Goal: Check status: Check status

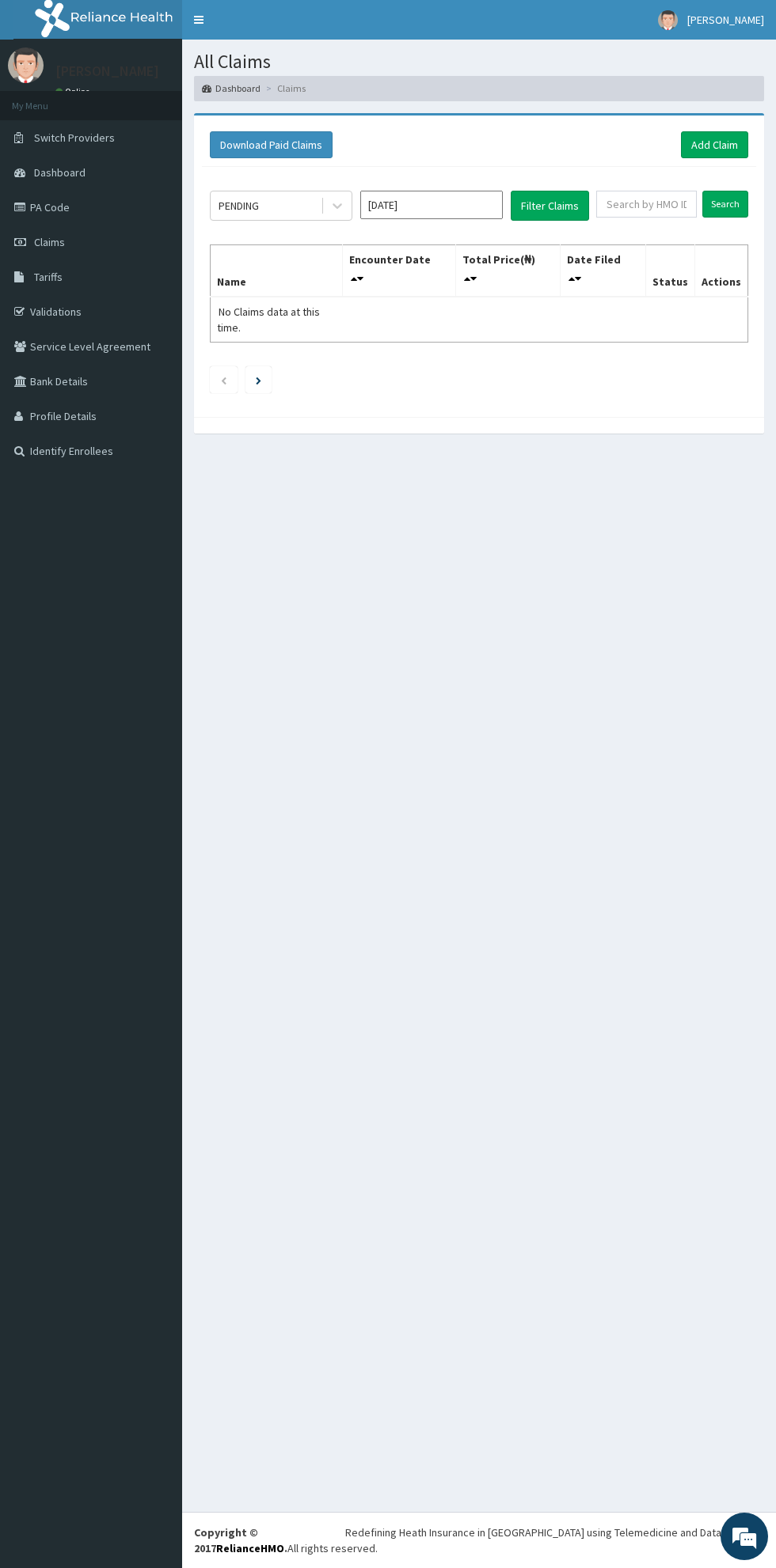
click at [215, 40] on link "Toggle navigation" at bounding box center [199, 20] width 33 height 40
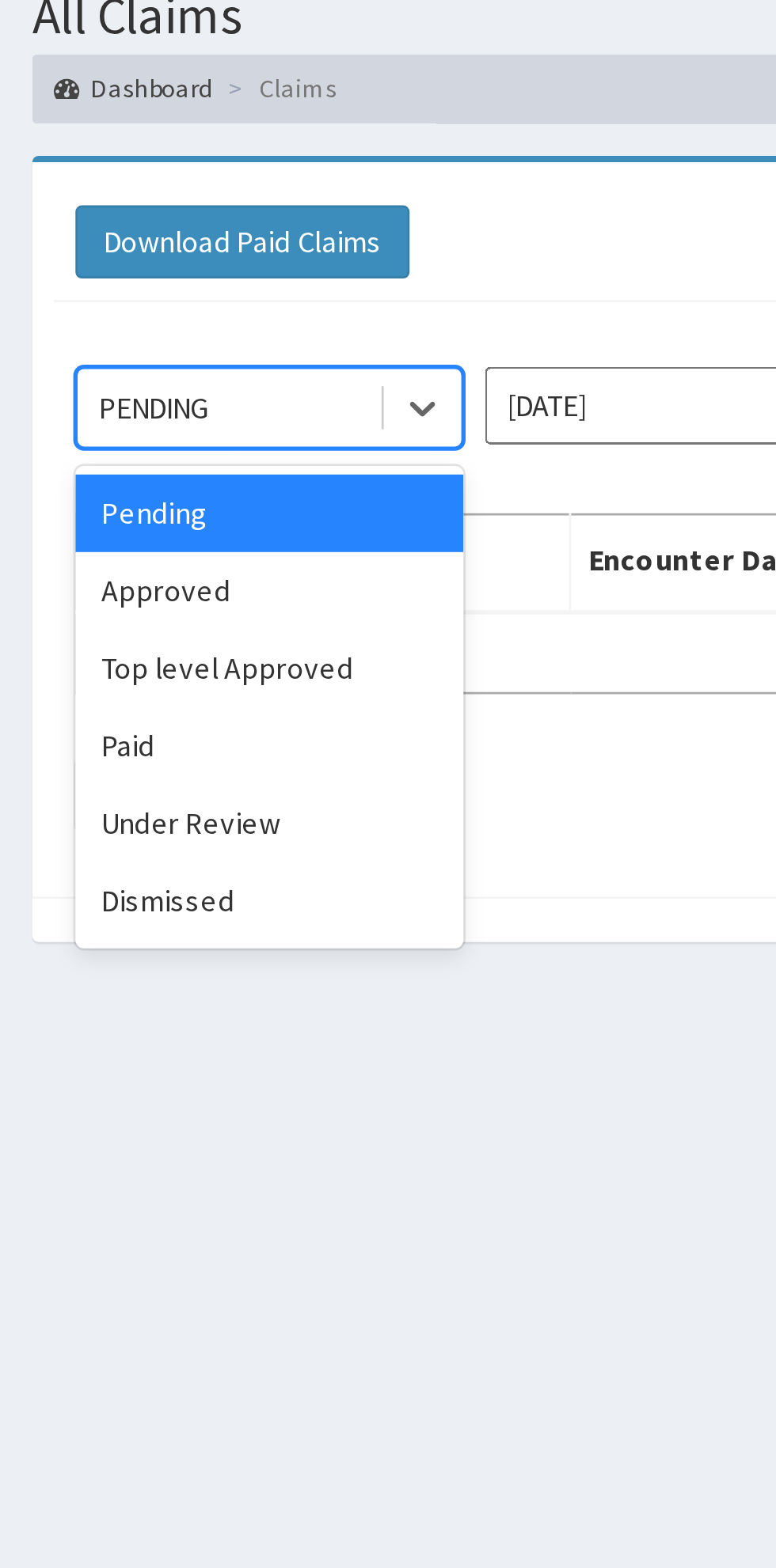
click at [50, 358] on div "Under Review" at bounding box center [99, 358] width 142 height 29
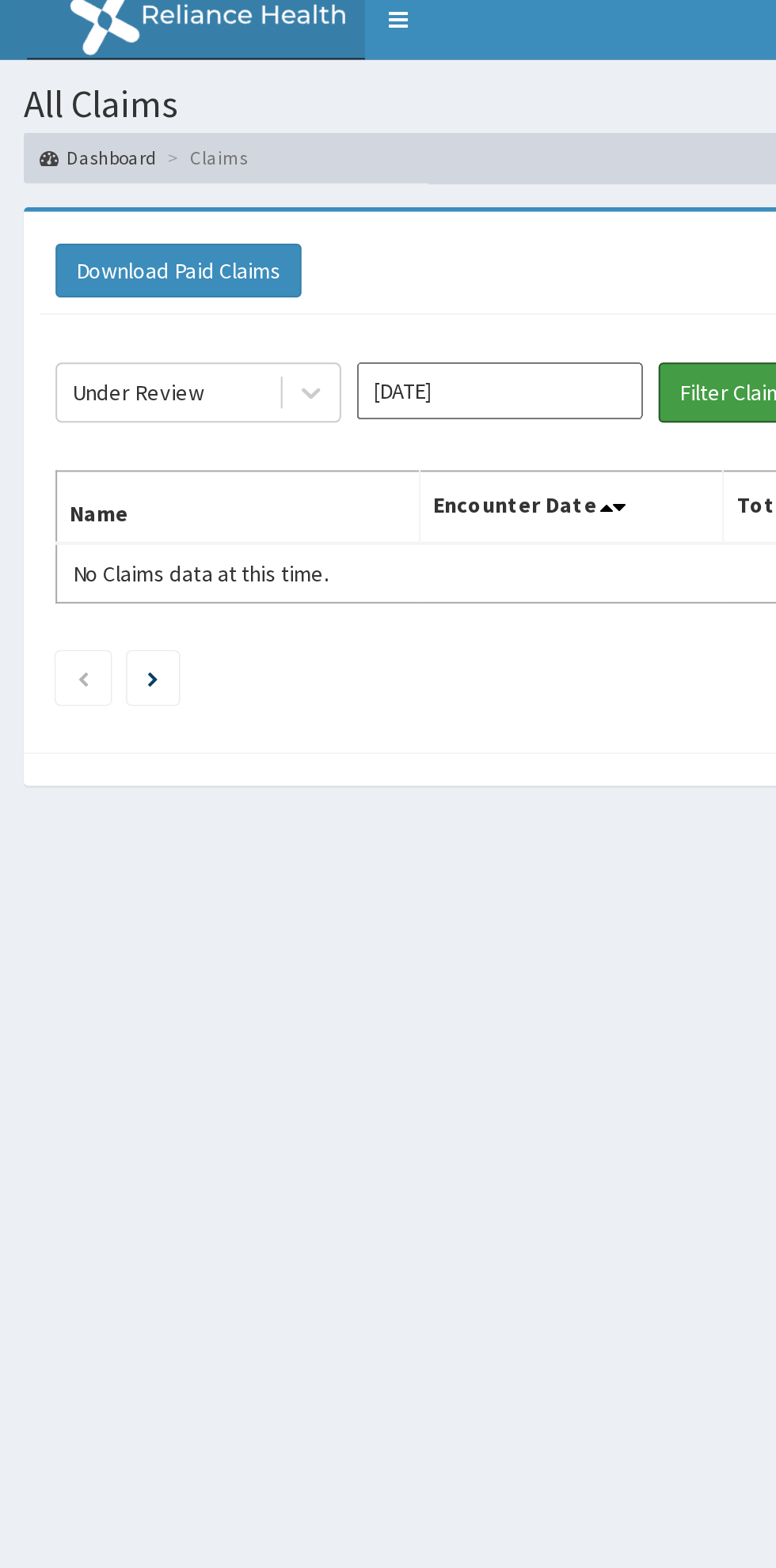
click at [353, 211] on button "Filter Claims" at bounding box center [368, 206] width 78 height 30
click at [360, 205] on button "Filter Claims" at bounding box center [368, 206] width 78 height 30
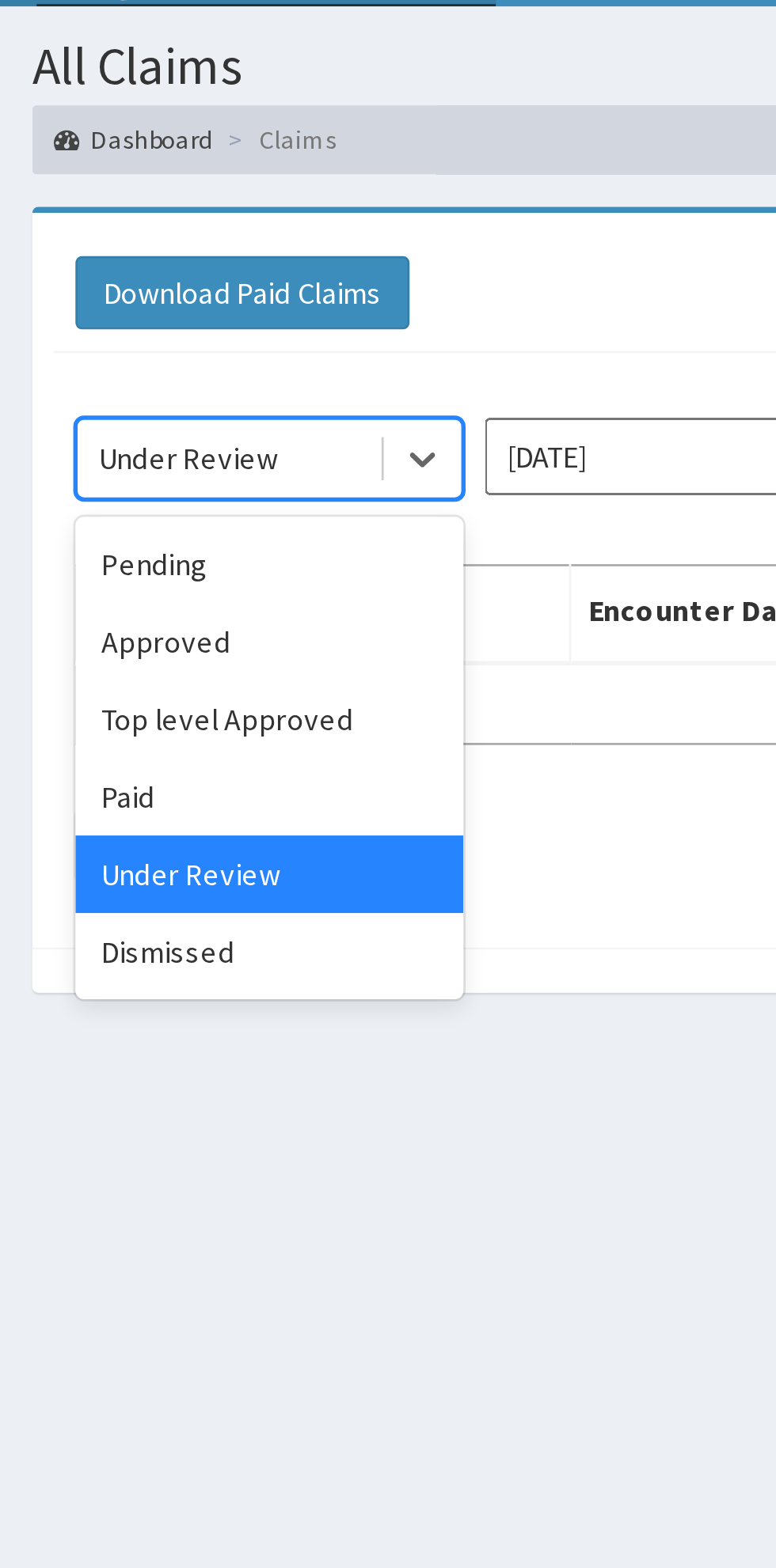
click at [50, 305] on div "Top level Approved" at bounding box center [99, 301] width 142 height 29
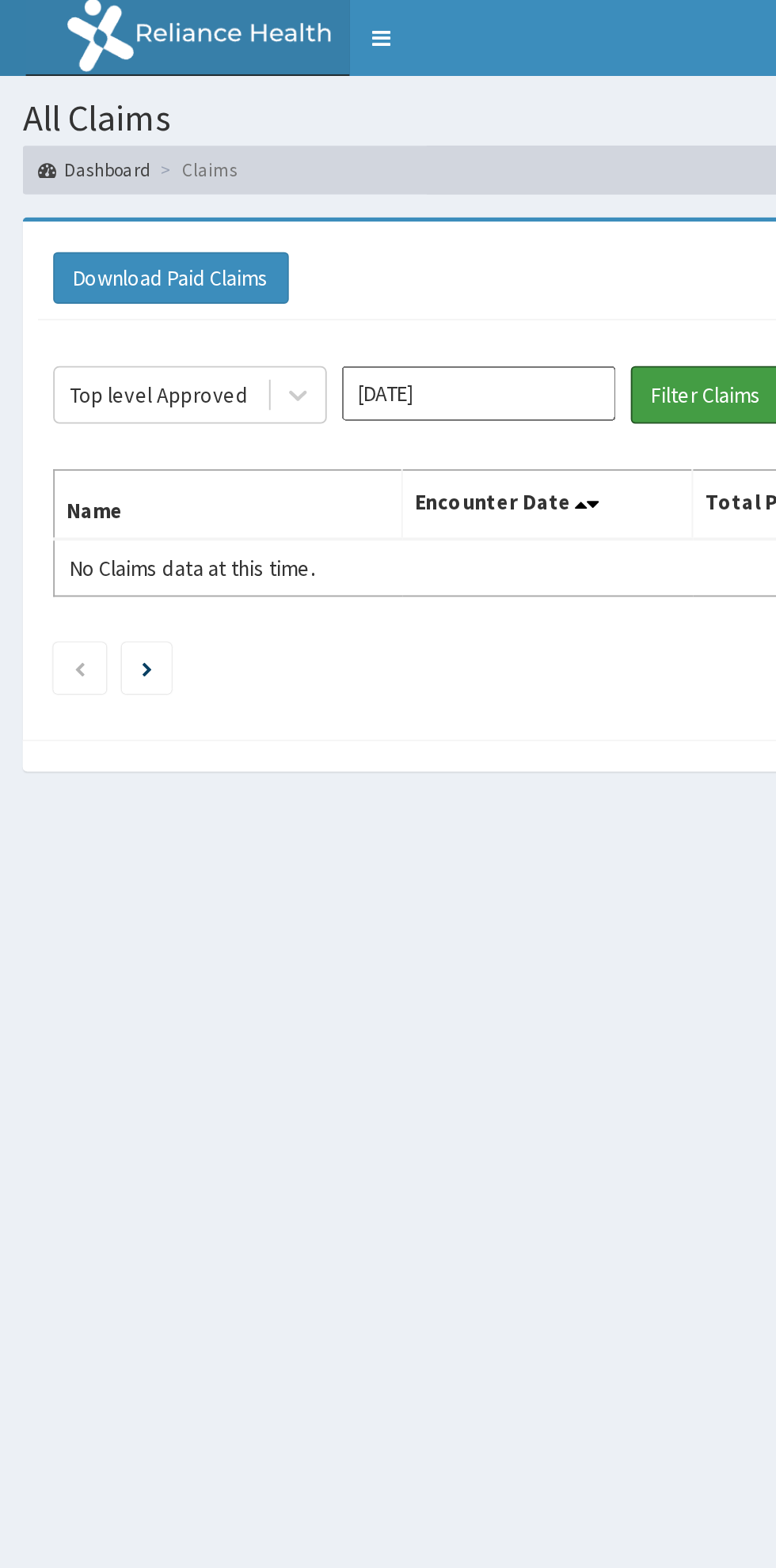
click at [360, 205] on button "Filter Claims" at bounding box center [368, 206] width 78 height 30
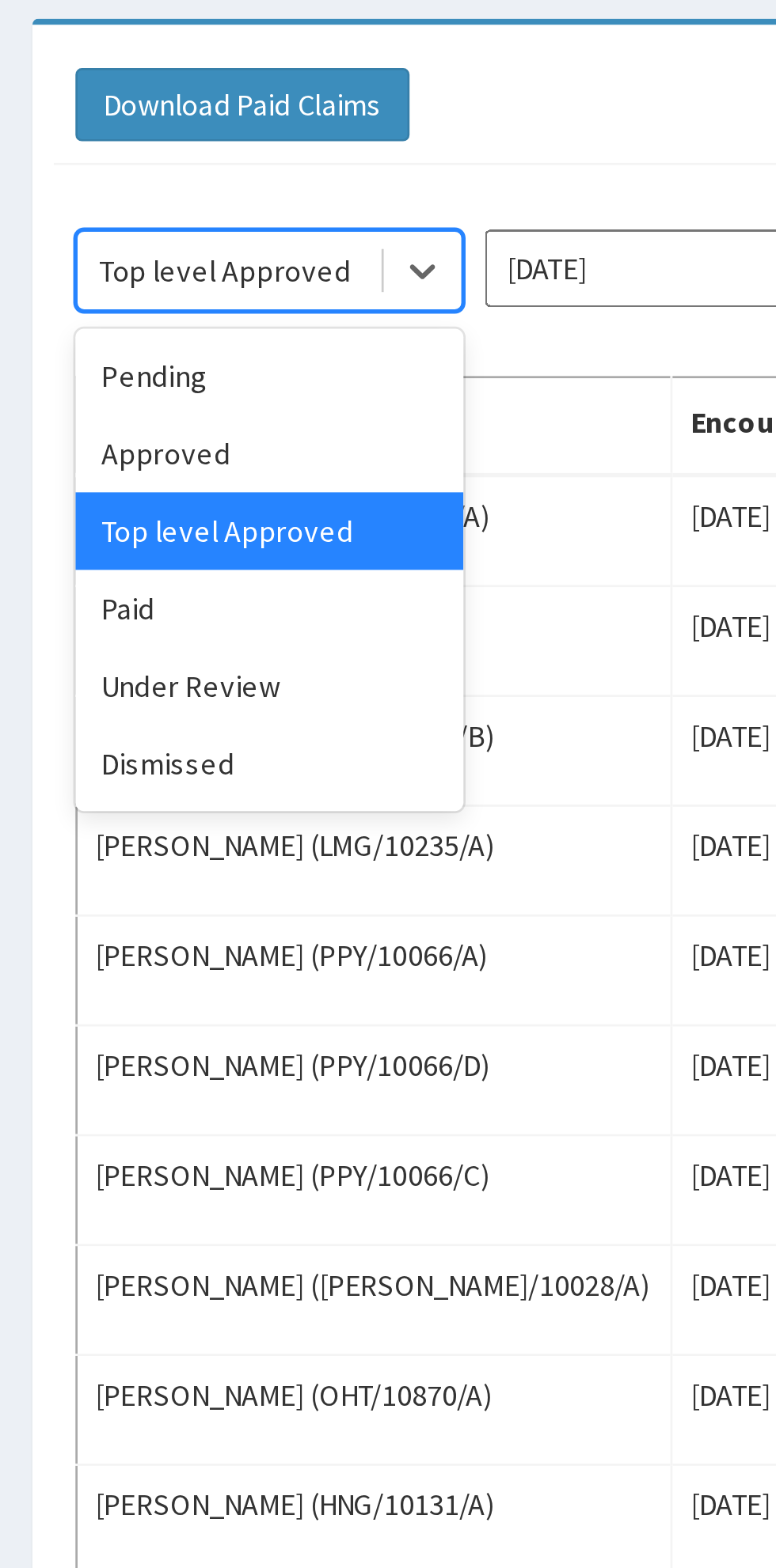
click at [53, 277] on div "Approved" at bounding box center [99, 272] width 142 height 29
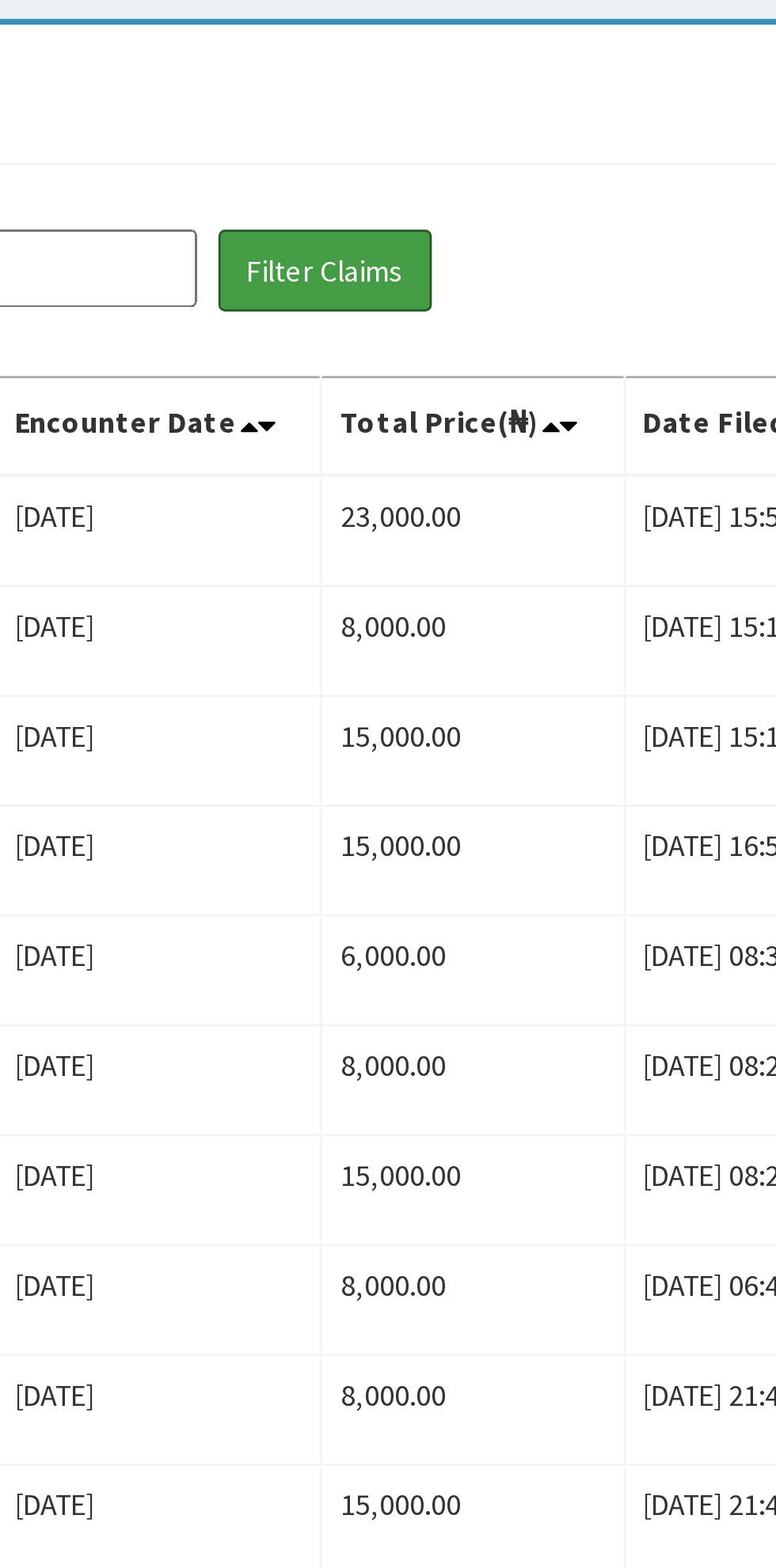
click at [370, 199] on button "Filter Claims" at bounding box center [368, 206] width 78 height 30
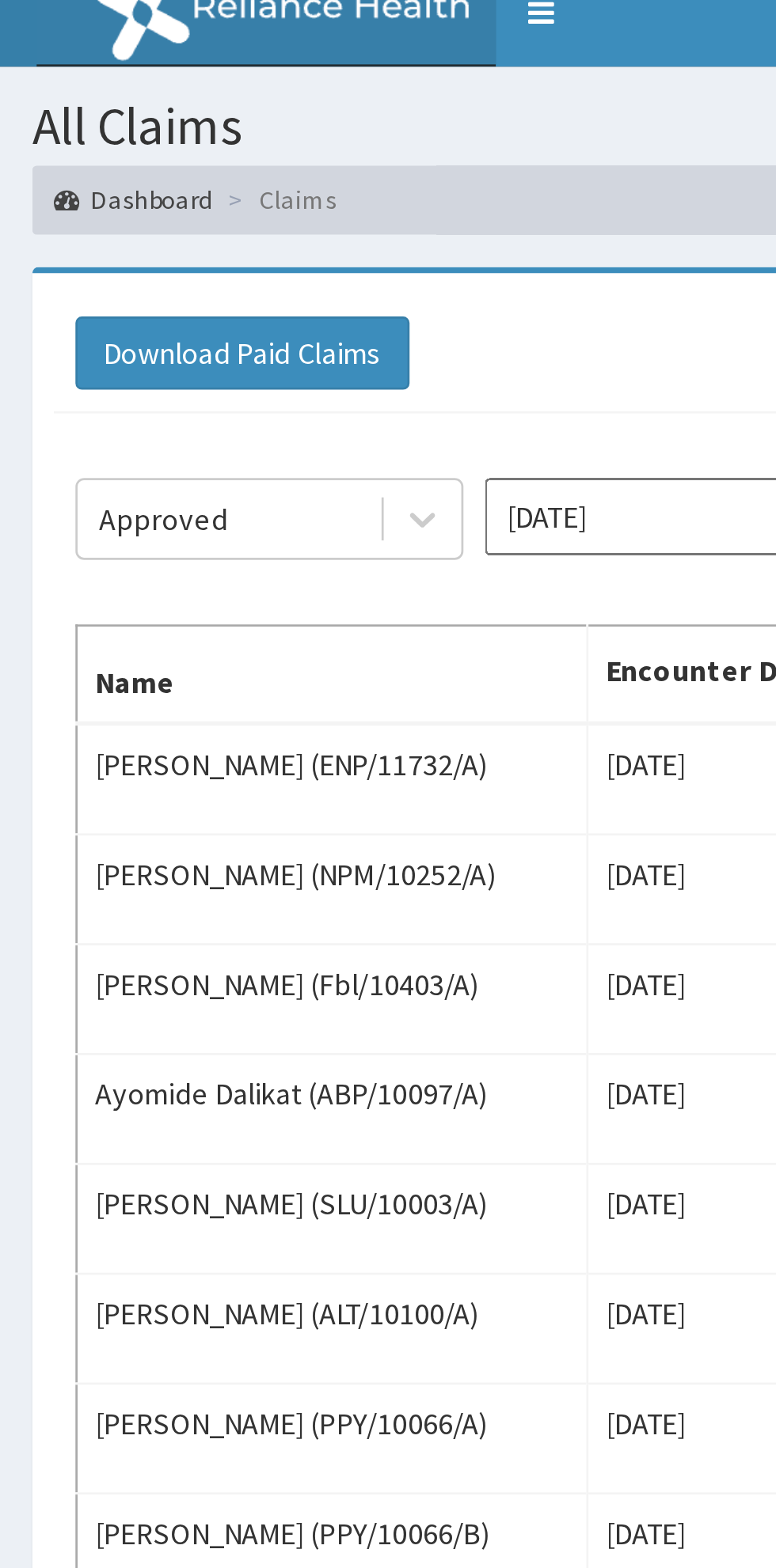
click at [207, 205] on input "[DATE]" at bounding box center [248, 205] width 142 height 29
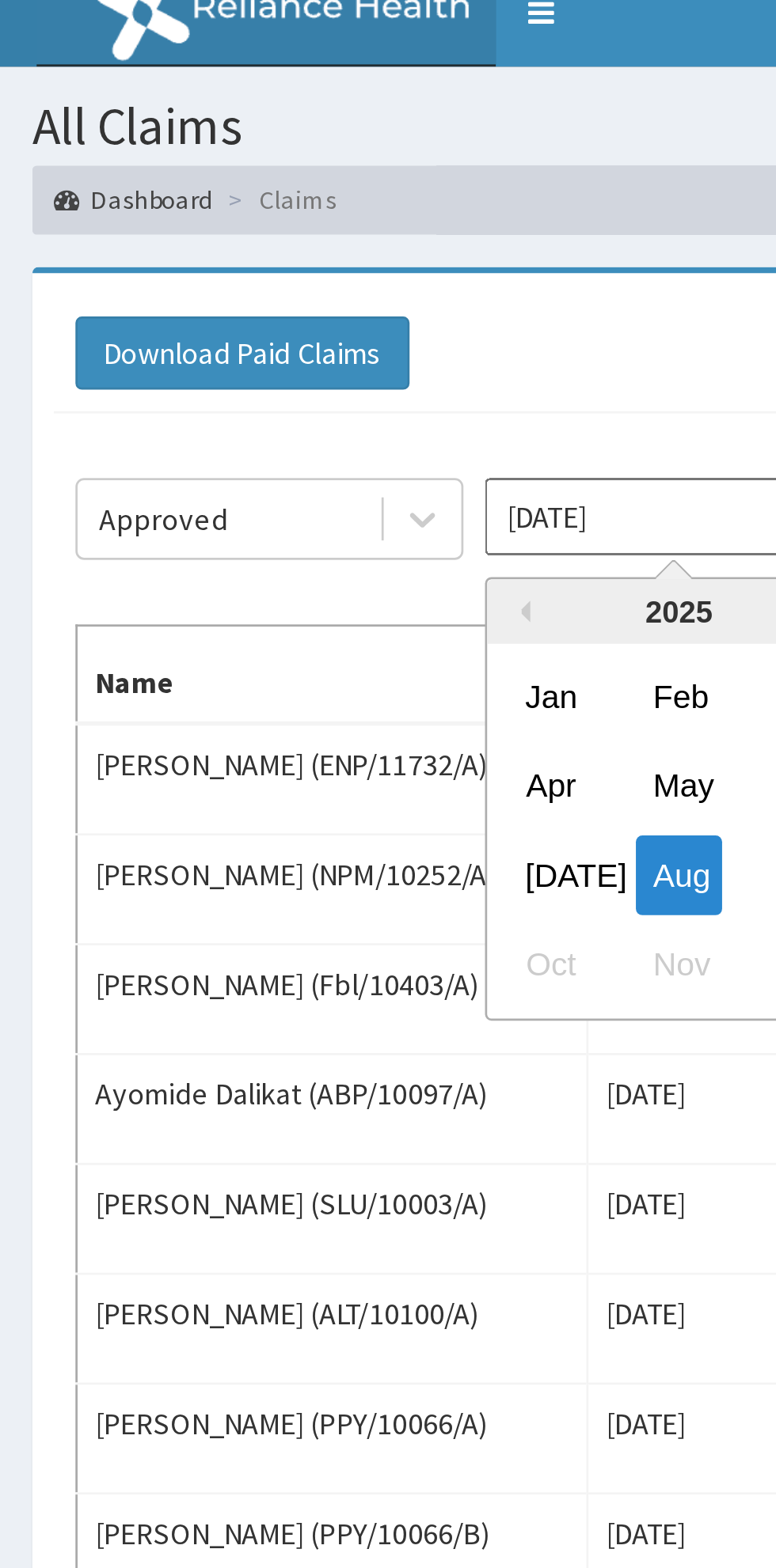
click at [205, 337] on div "[DATE]" at bounding box center [203, 335] width 32 height 29
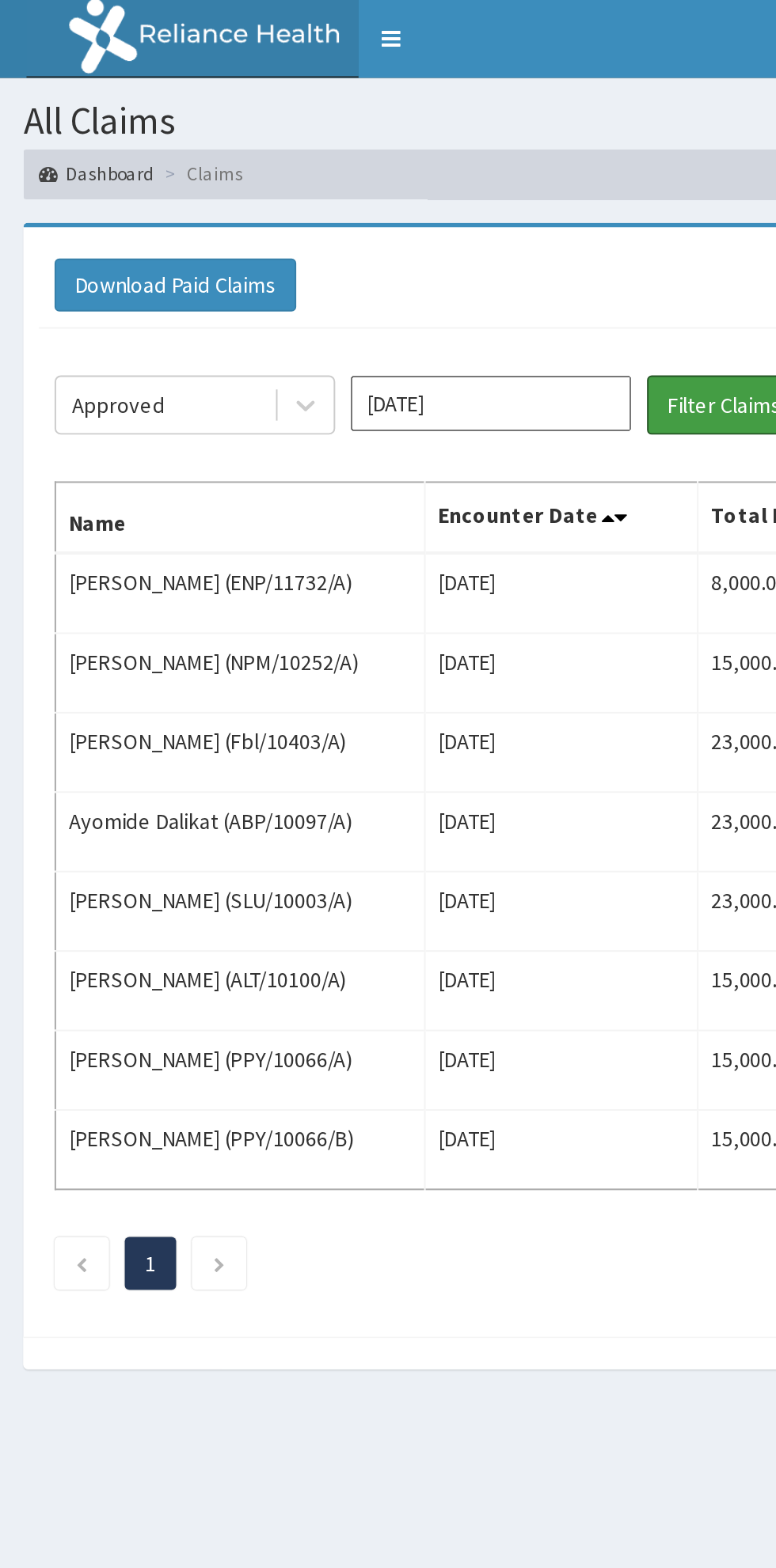
click at [407, 220] on button "Filter Claims" at bounding box center [368, 206] width 78 height 30
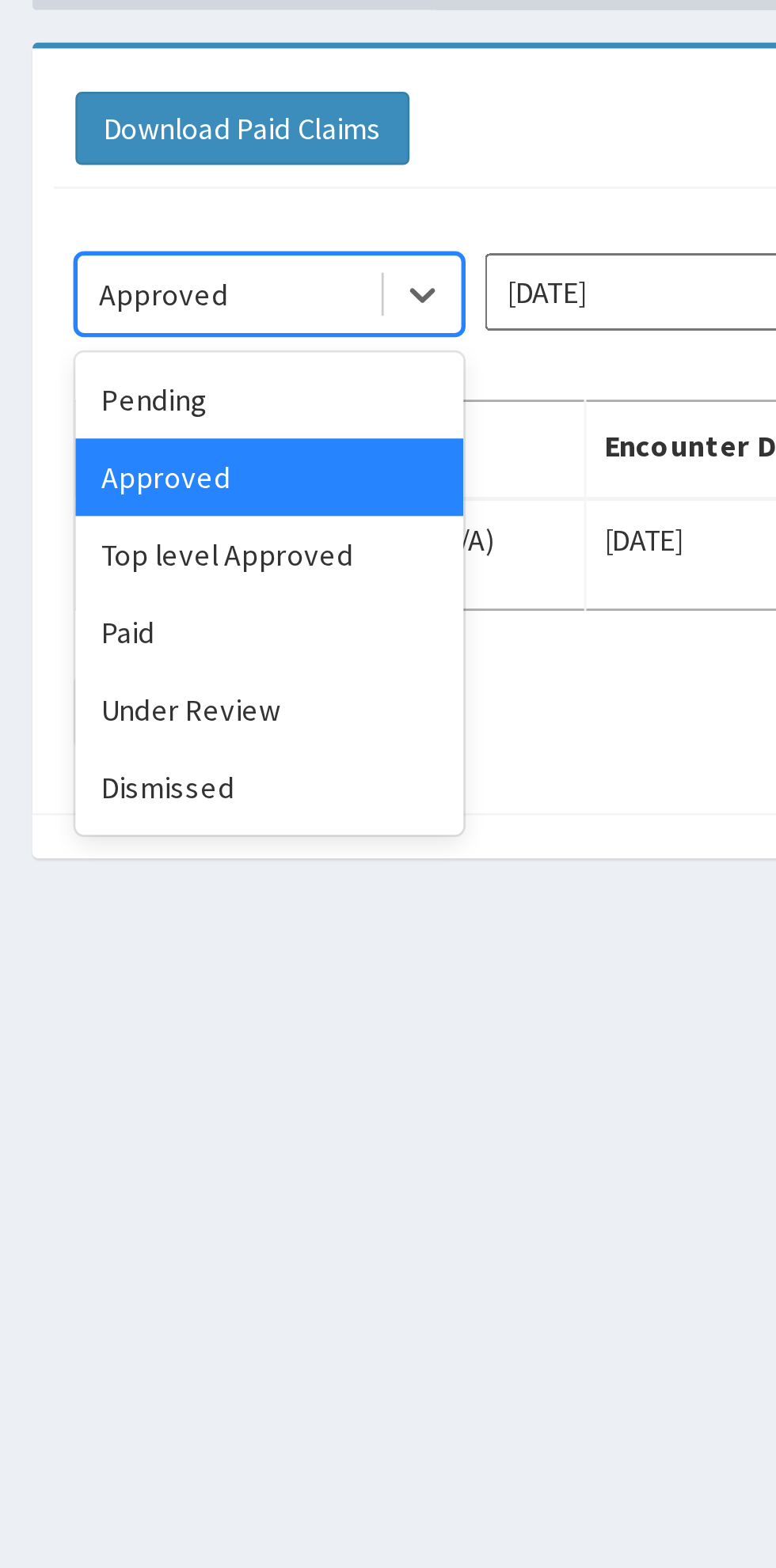
click at [60, 358] on div "Under Review" at bounding box center [99, 358] width 142 height 29
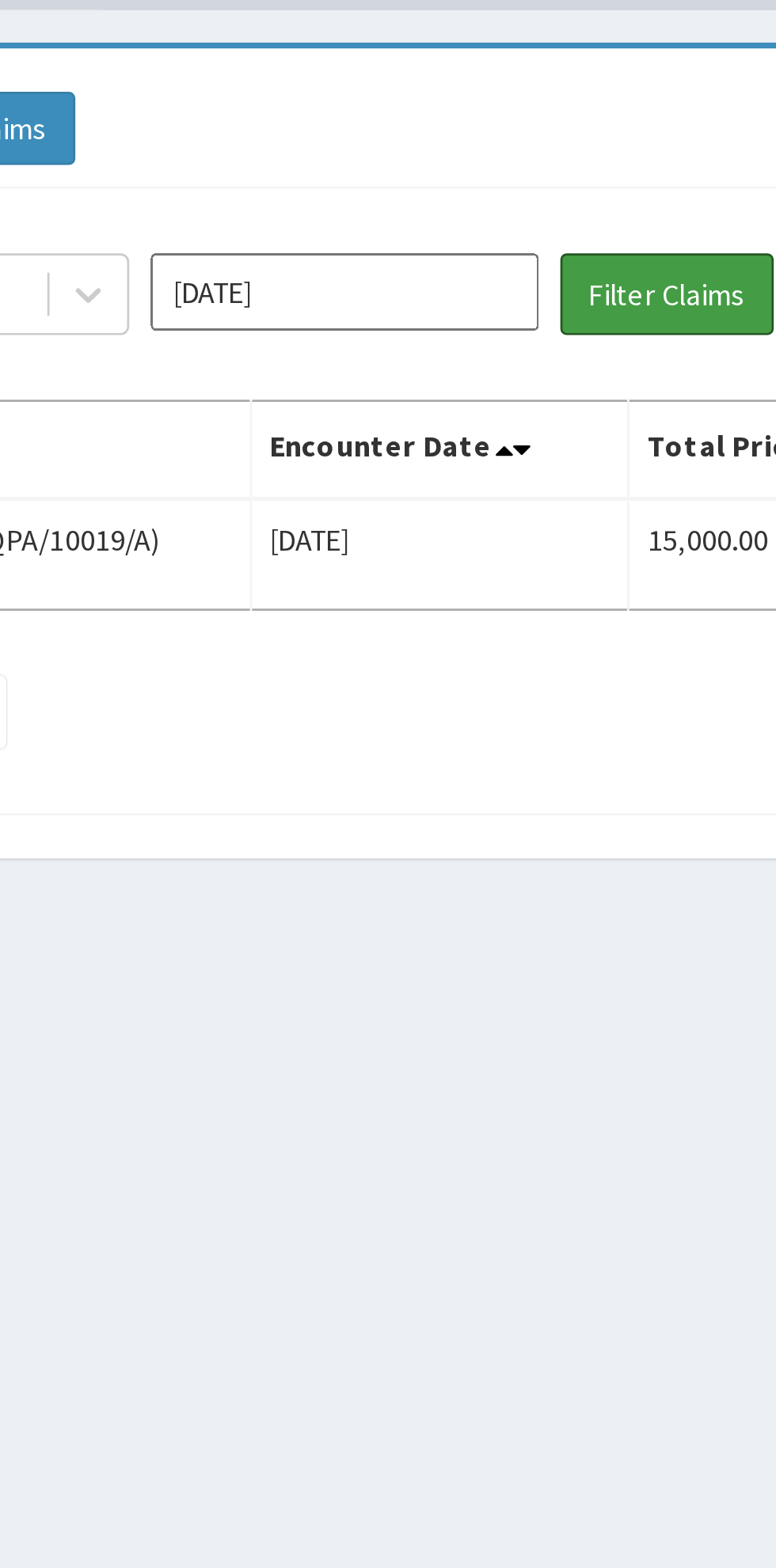
click at [407, 220] on button "Filter Claims" at bounding box center [368, 206] width 78 height 30
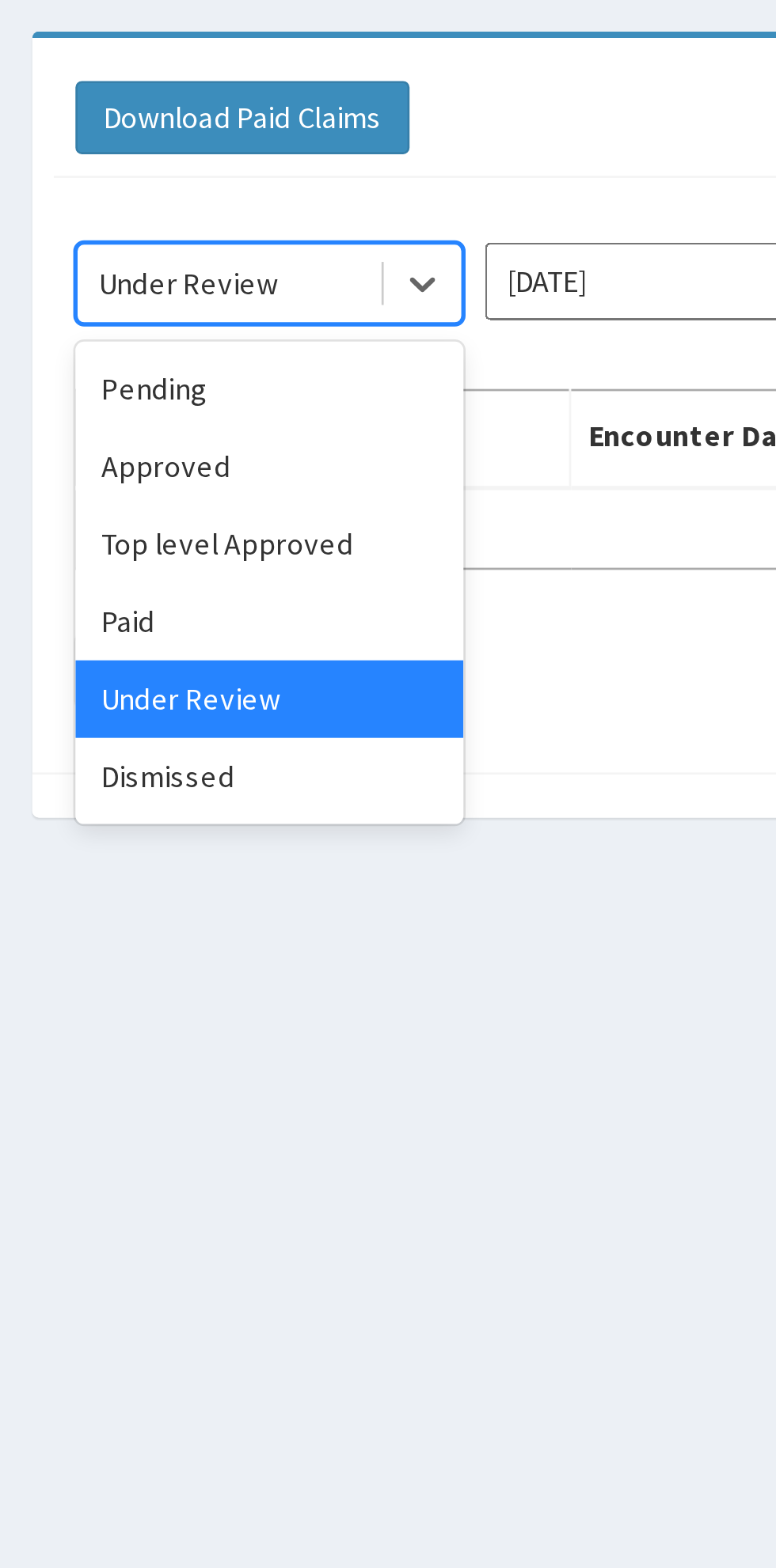
click at [51, 315] on div "Top level Approved" at bounding box center [99, 301] width 142 height 29
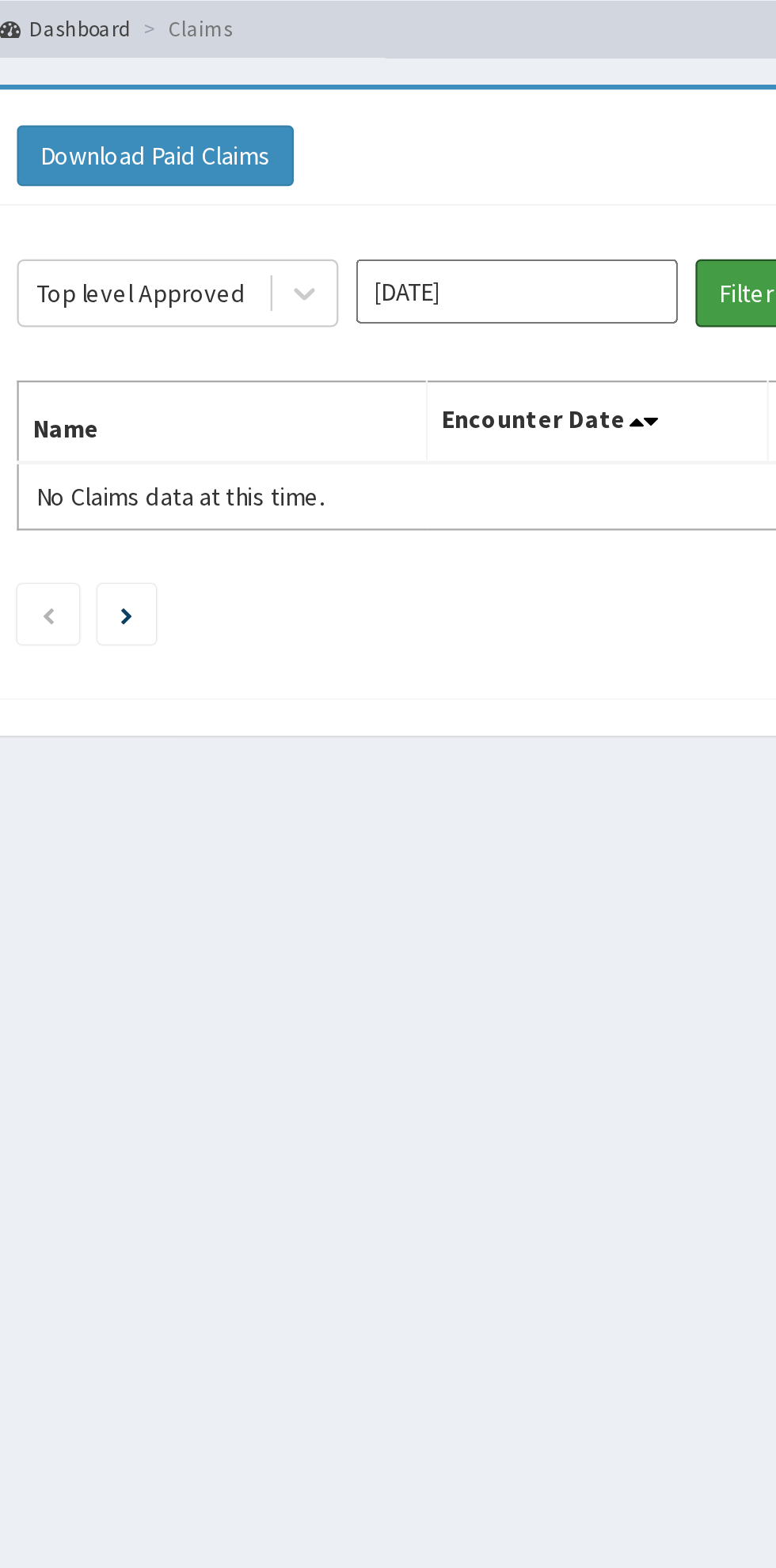
click at [349, 202] on button "Filter Claims" at bounding box center [368, 206] width 78 height 30
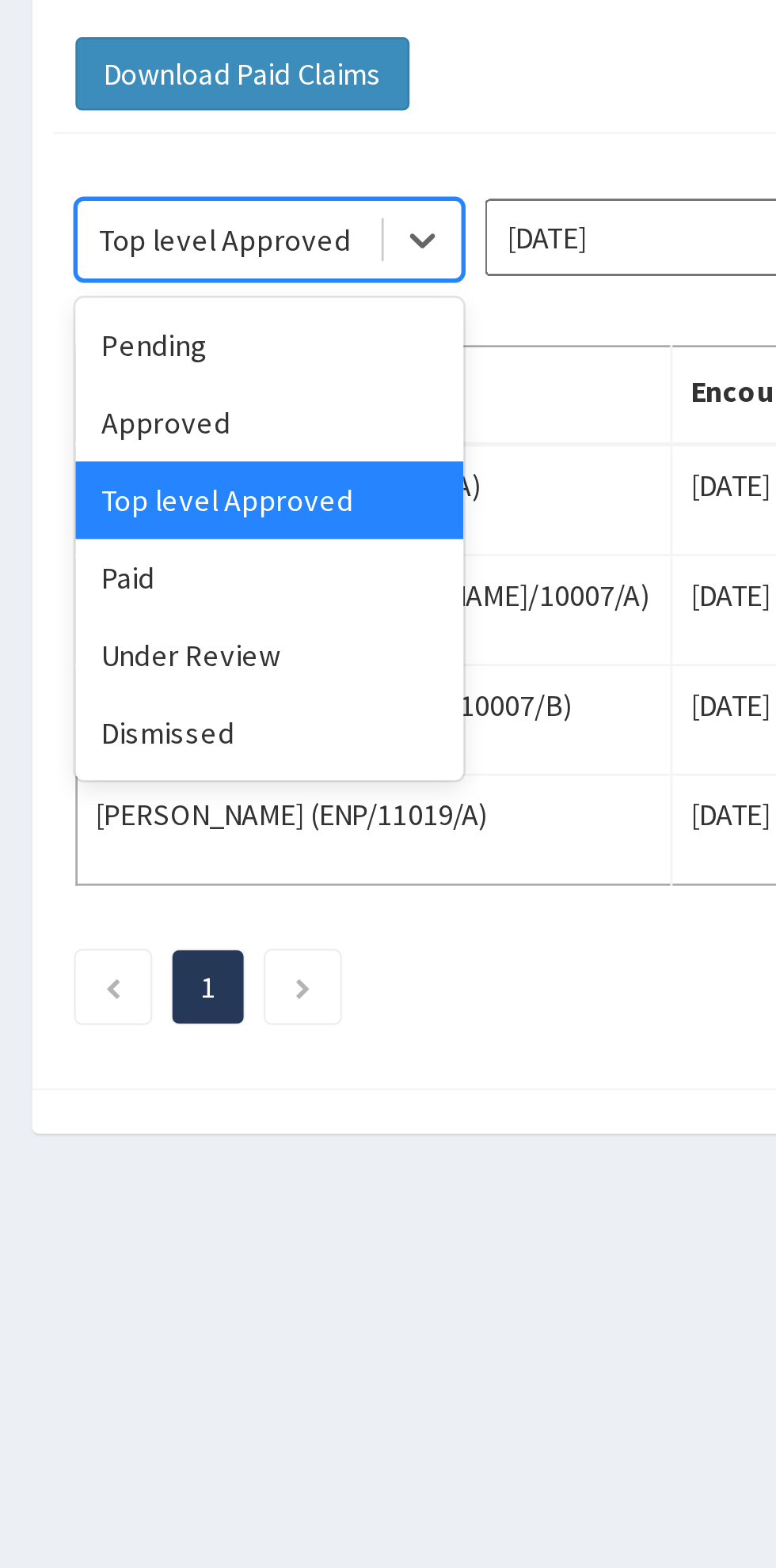
click at [56, 330] on div "Paid" at bounding box center [99, 329] width 142 height 29
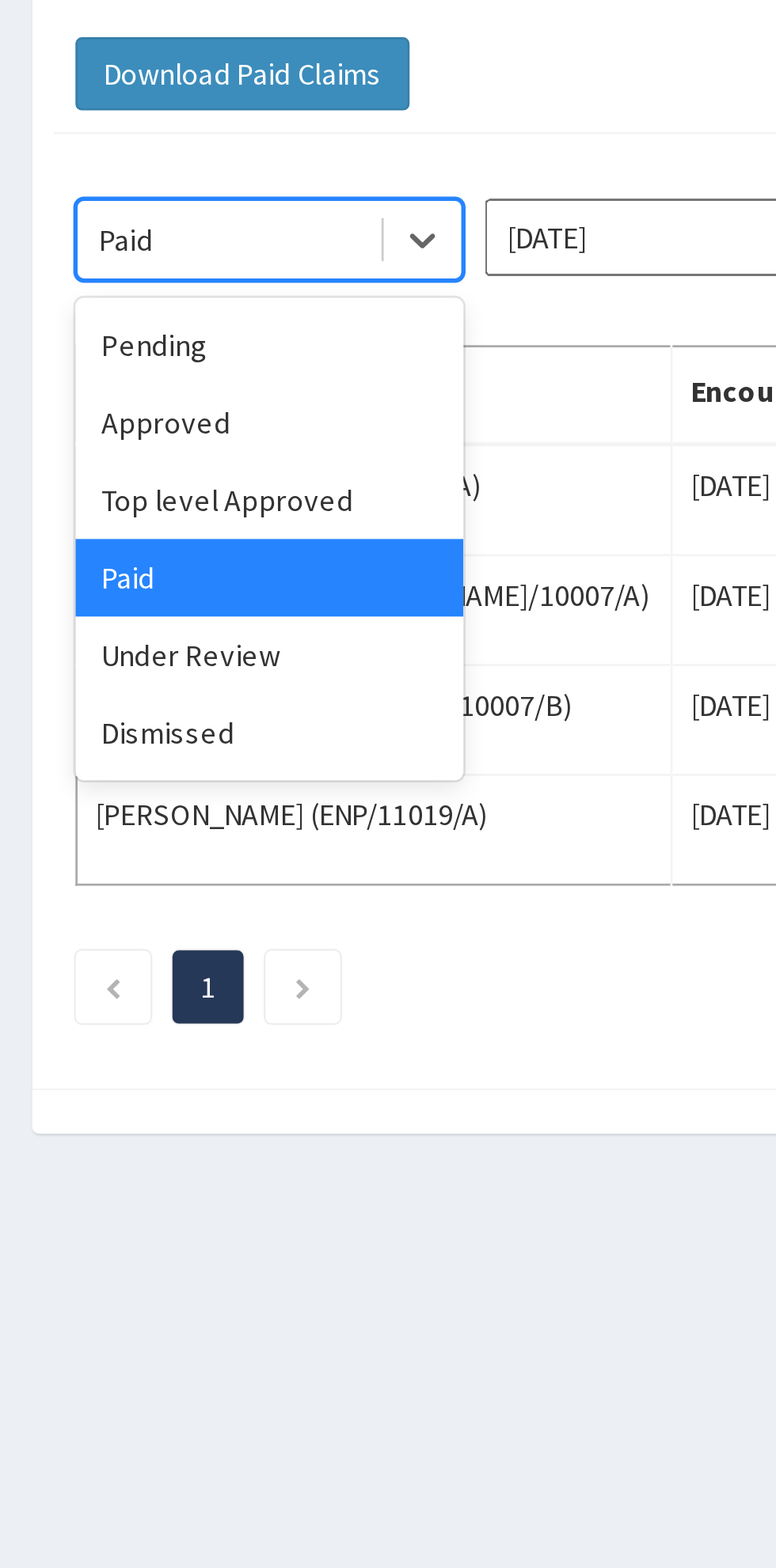
click at [58, 356] on div "Under Review" at bounding box center [99, 358] width 142 height 29
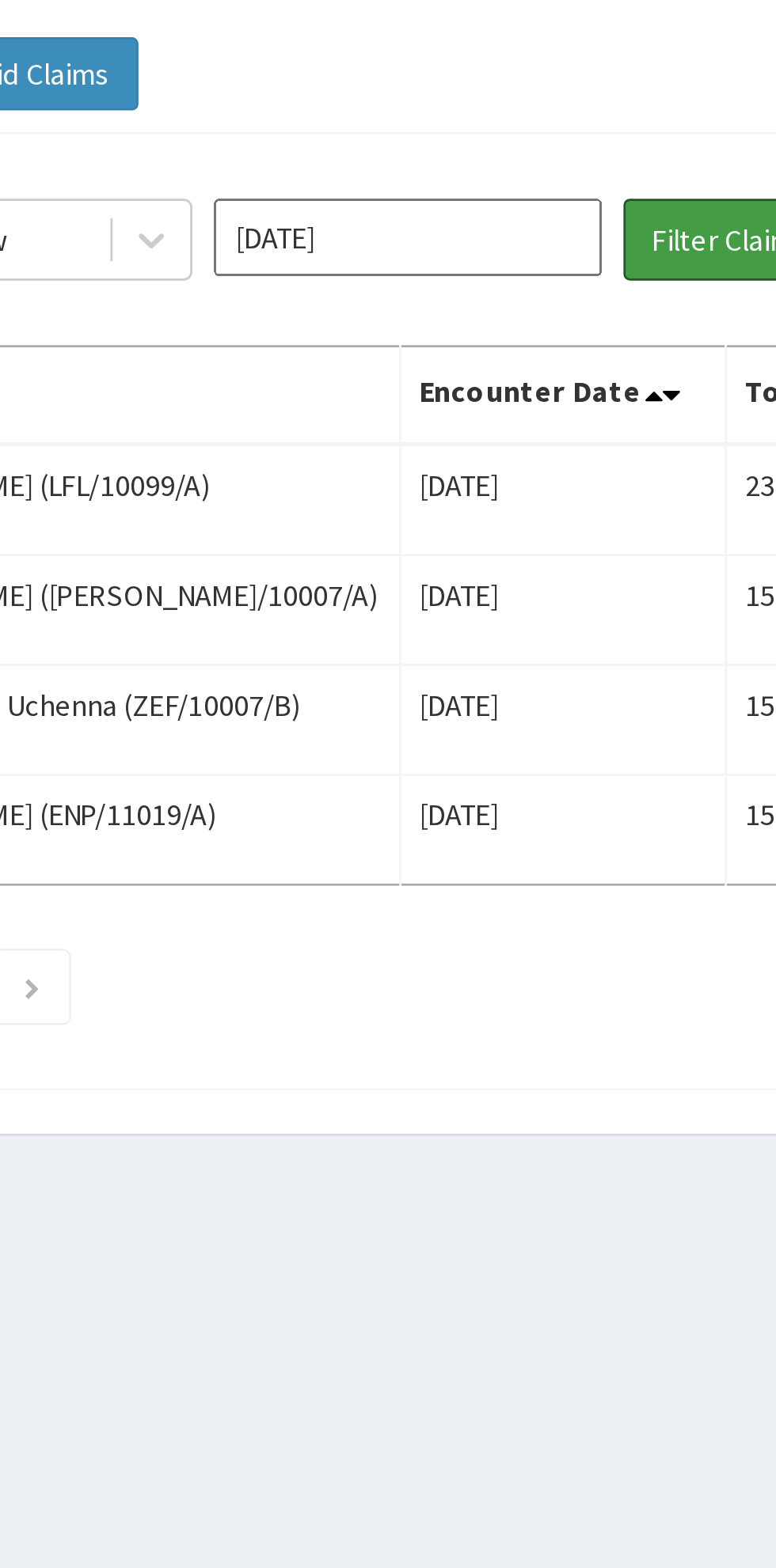
click at [355, 205] on button "Filter Claims" at bounding box center [368, 206] width 78 height 30
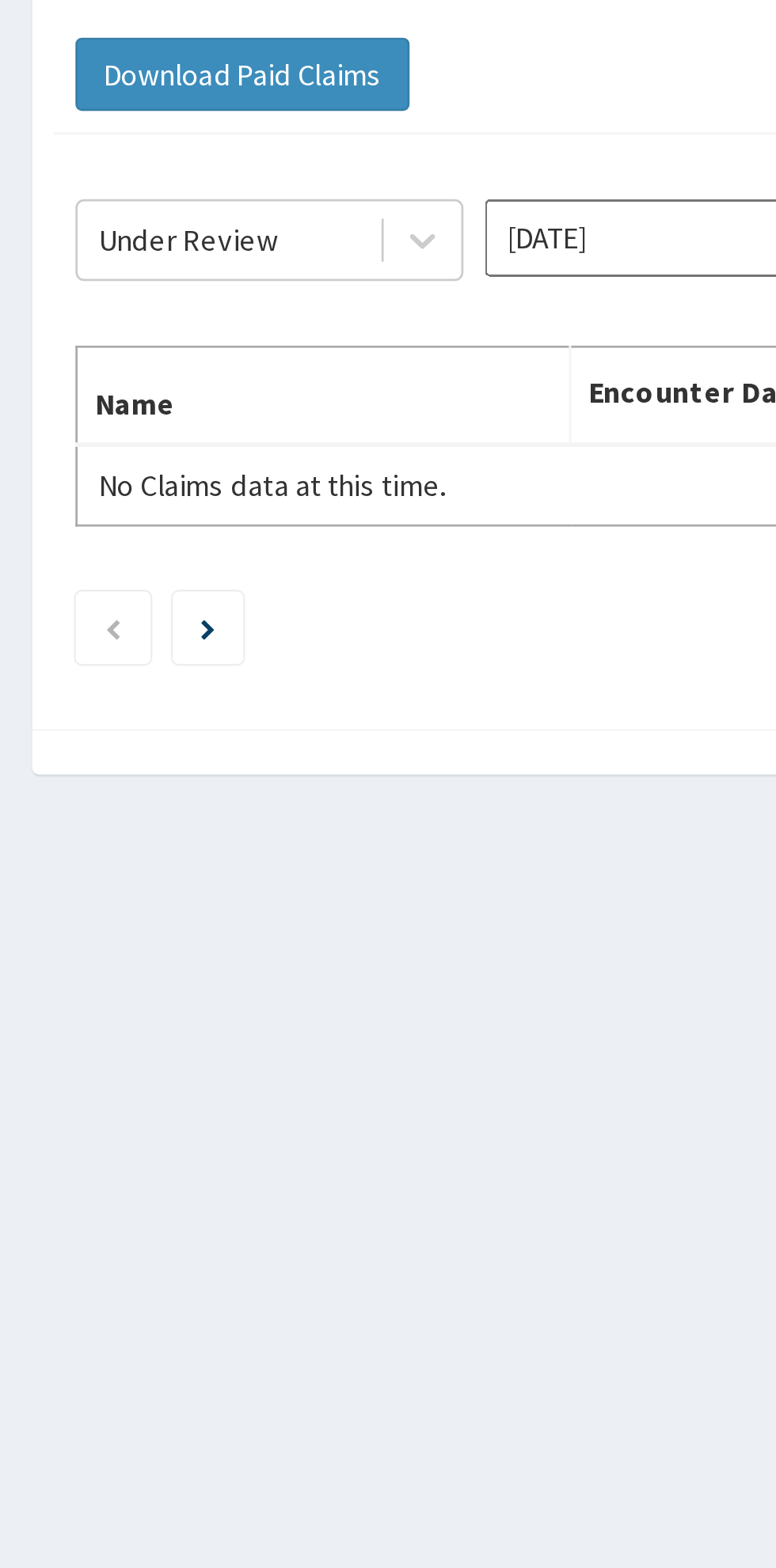
click at [213, 205] on input "[DATE]" at bounding box center [248, 205] width 142 height 29
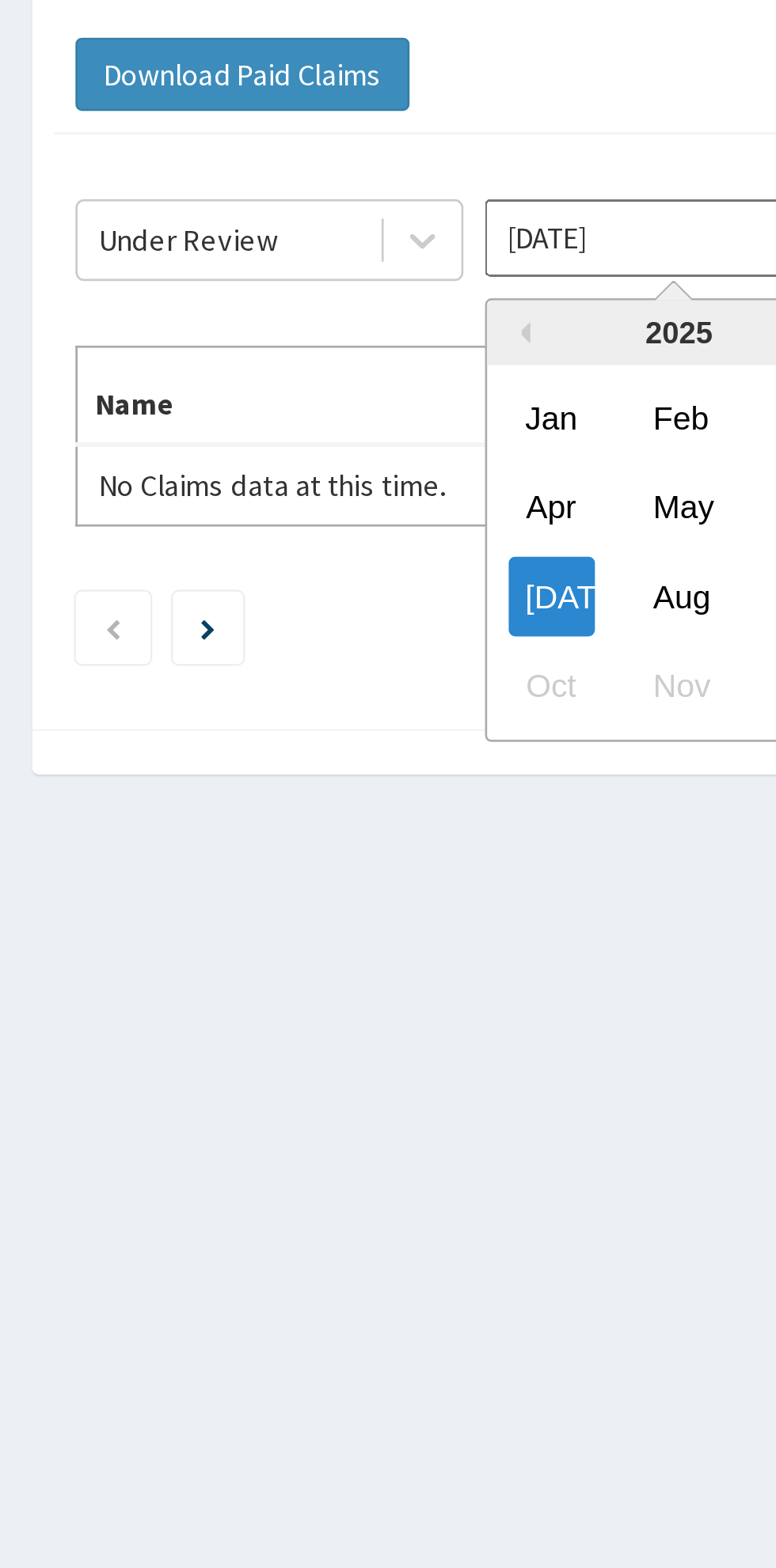
click at [253, 333] on div "Aug" at bounding box center [249, 335] width 32 height 29
type input "[DATE]"
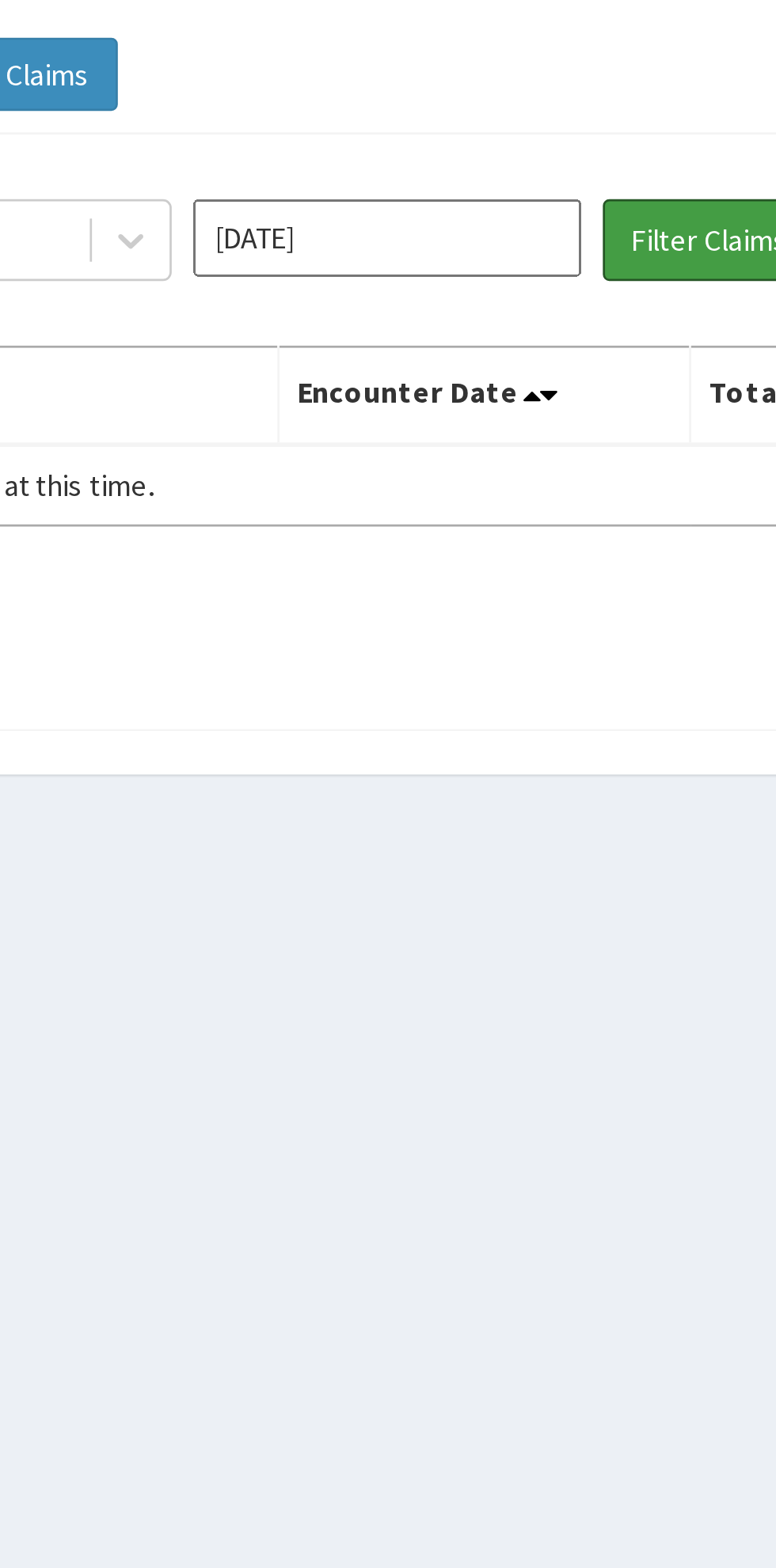
click at [363, 201] on button "Filter Claims" at bounding box center [368, 206] width 78 height 30
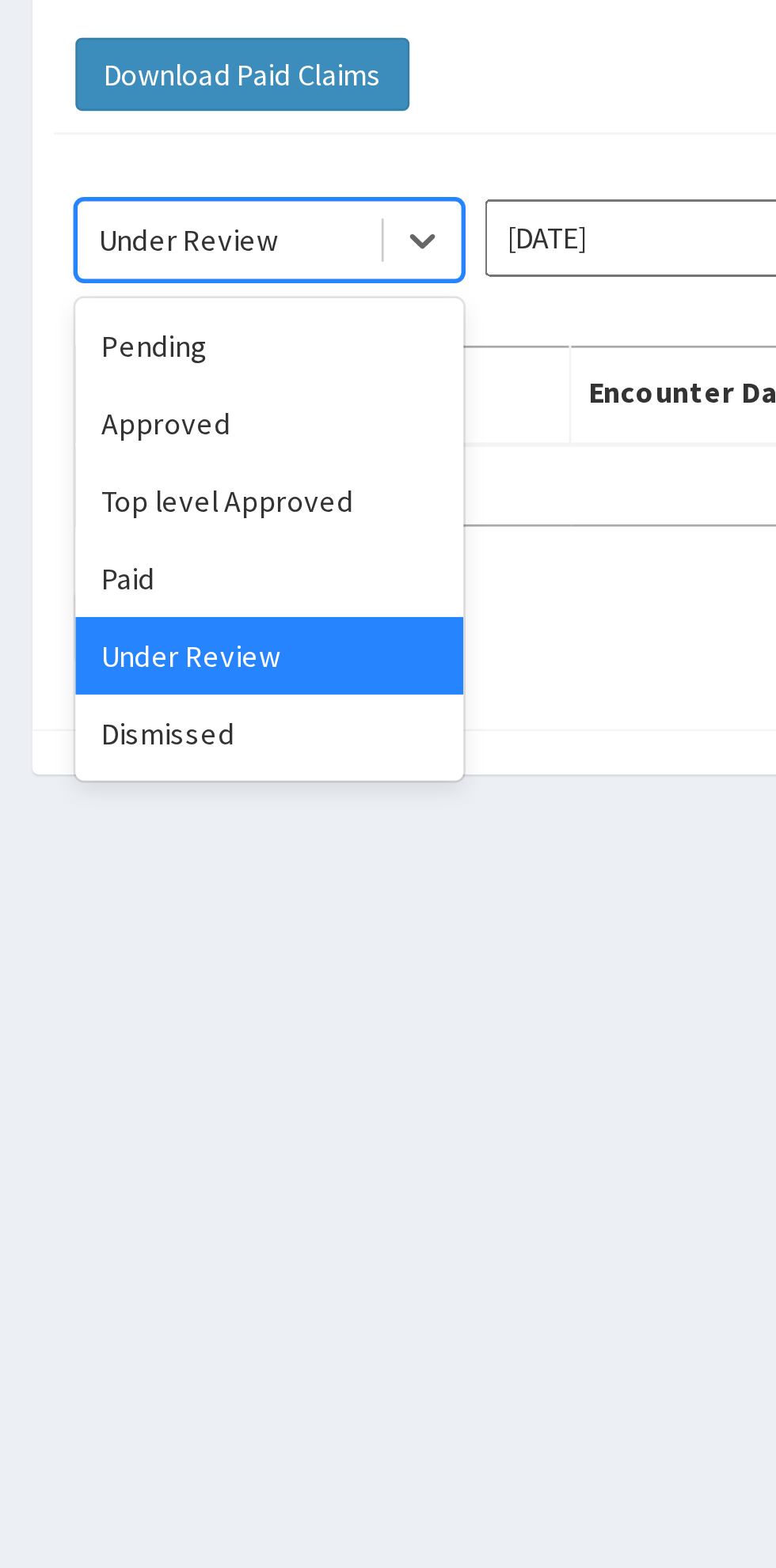
click at [61, 272] on div "Approved" at bounding box center [99, 272] width 142 height 29
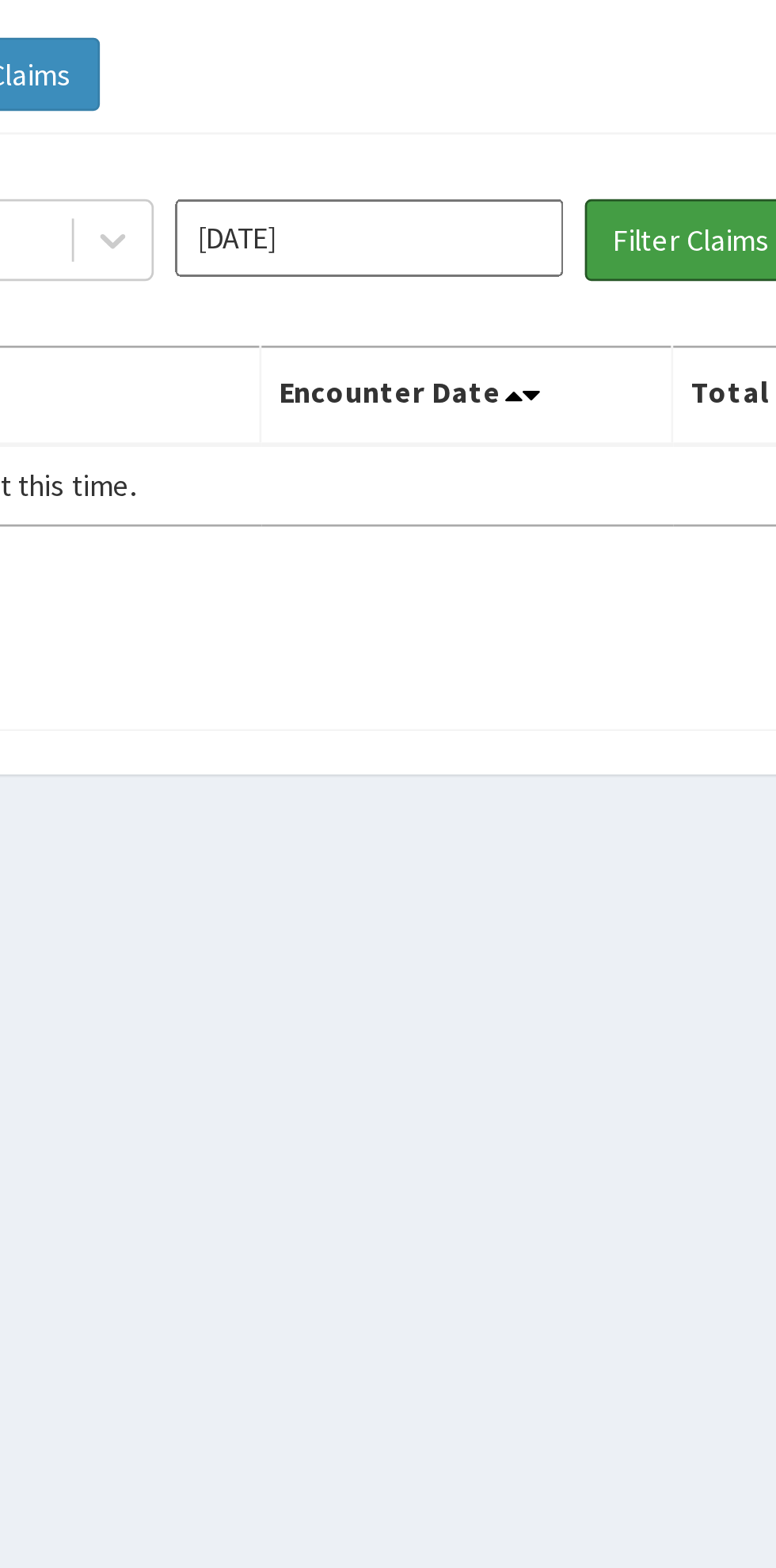
click at [358, 199] on button "Filter Claims" at bounding box center [368, 206] width 78 height 30
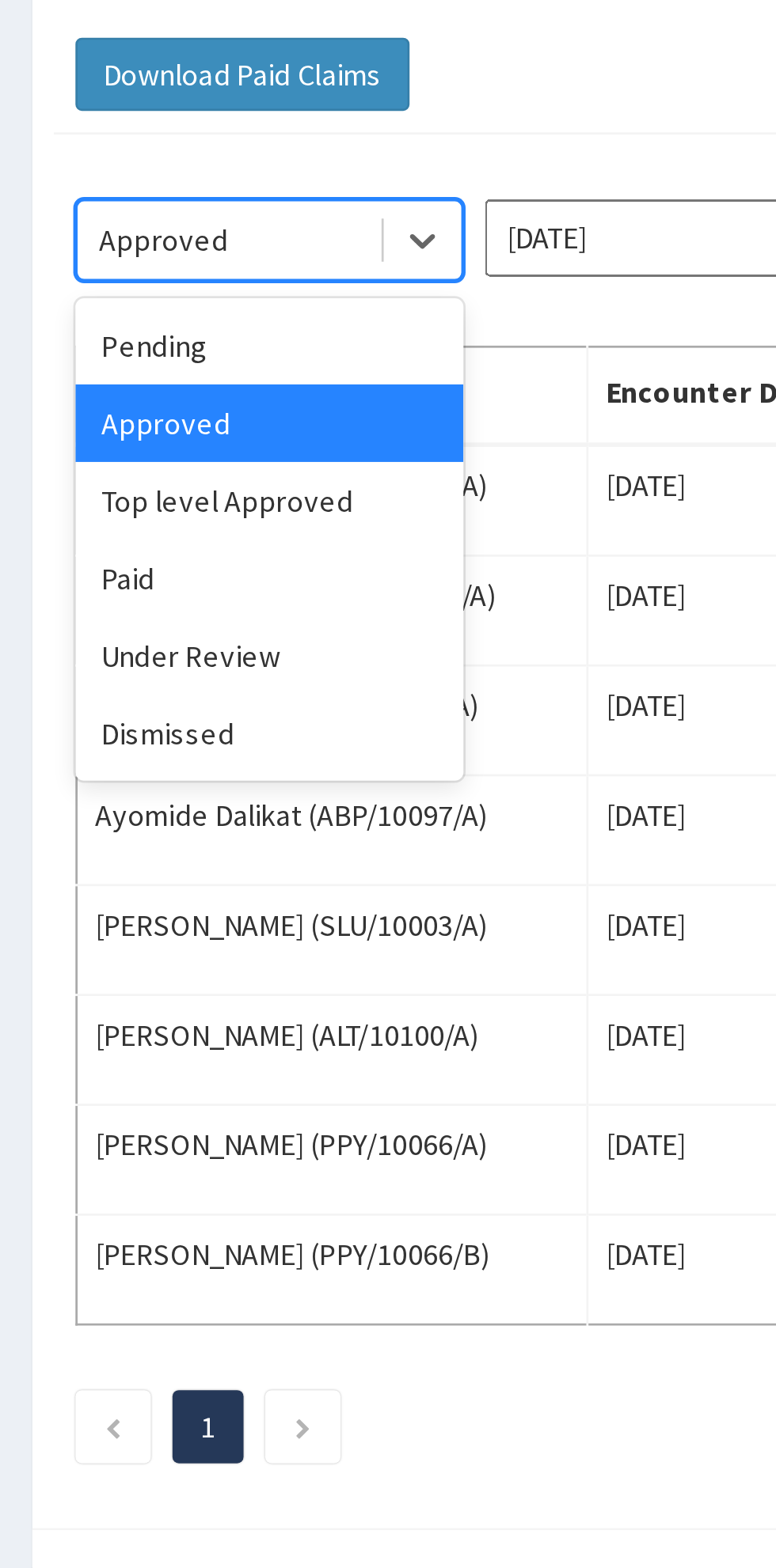
click at [62, 304] on div "Top level Approved" at bounding box center [99, 301] width 142 height 29
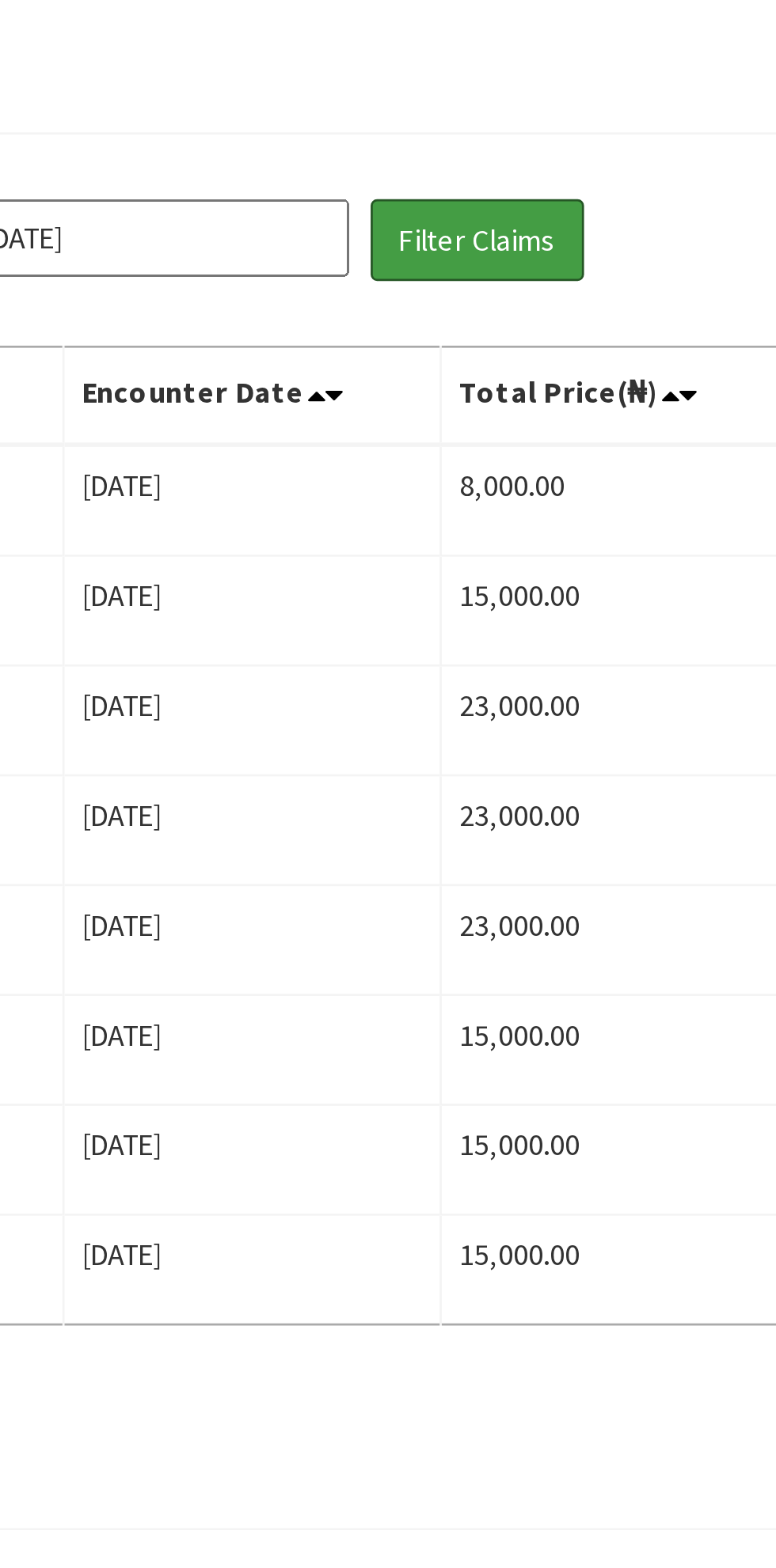
click at [359, 206] on button "Filter Claims" at bounding box center [368, 206] width 78 height 30
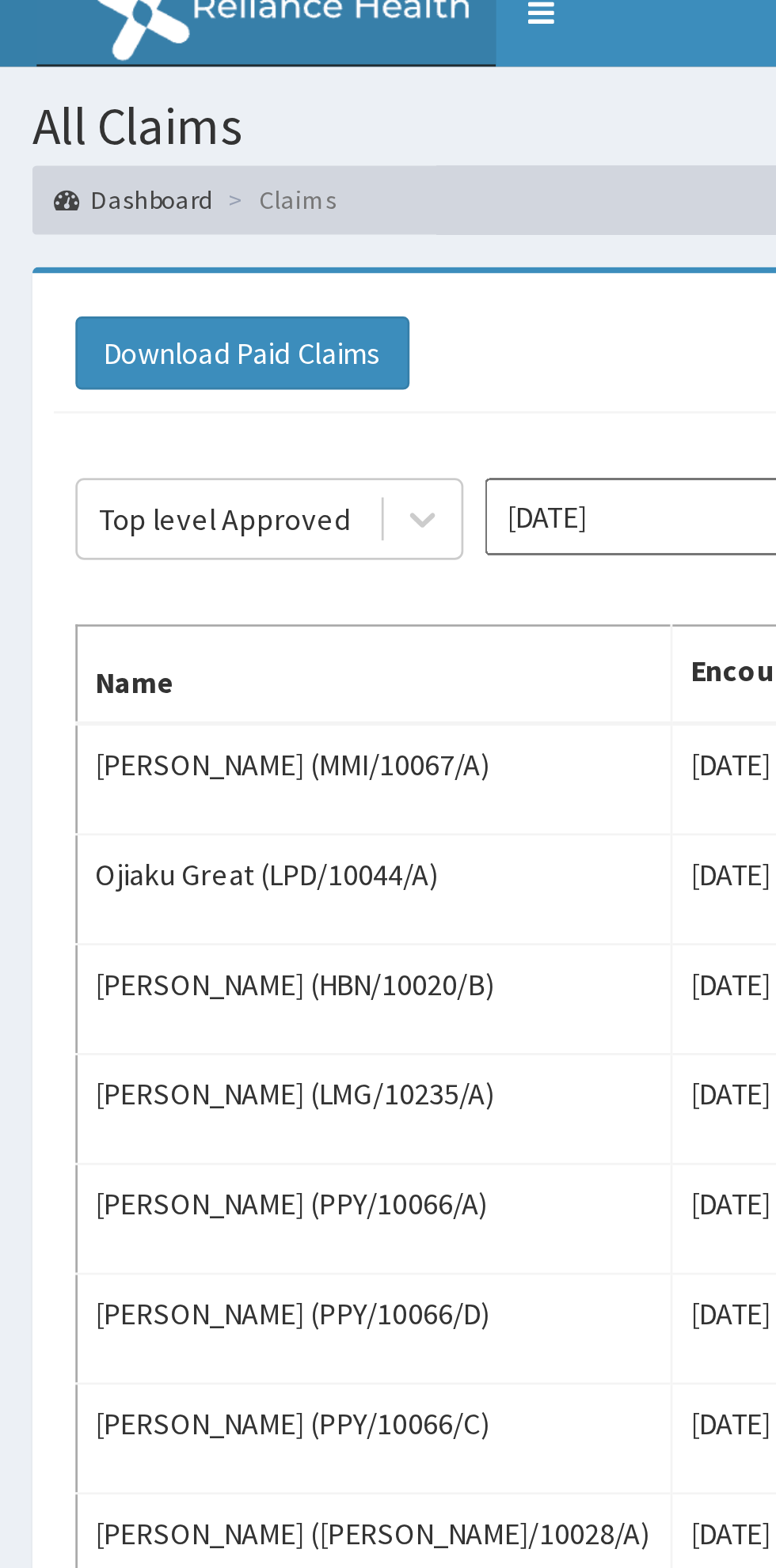
click at [182, 158] on div "Download Paid Claims Add Claim" at bounding box center [388, 144] width 720 height 27
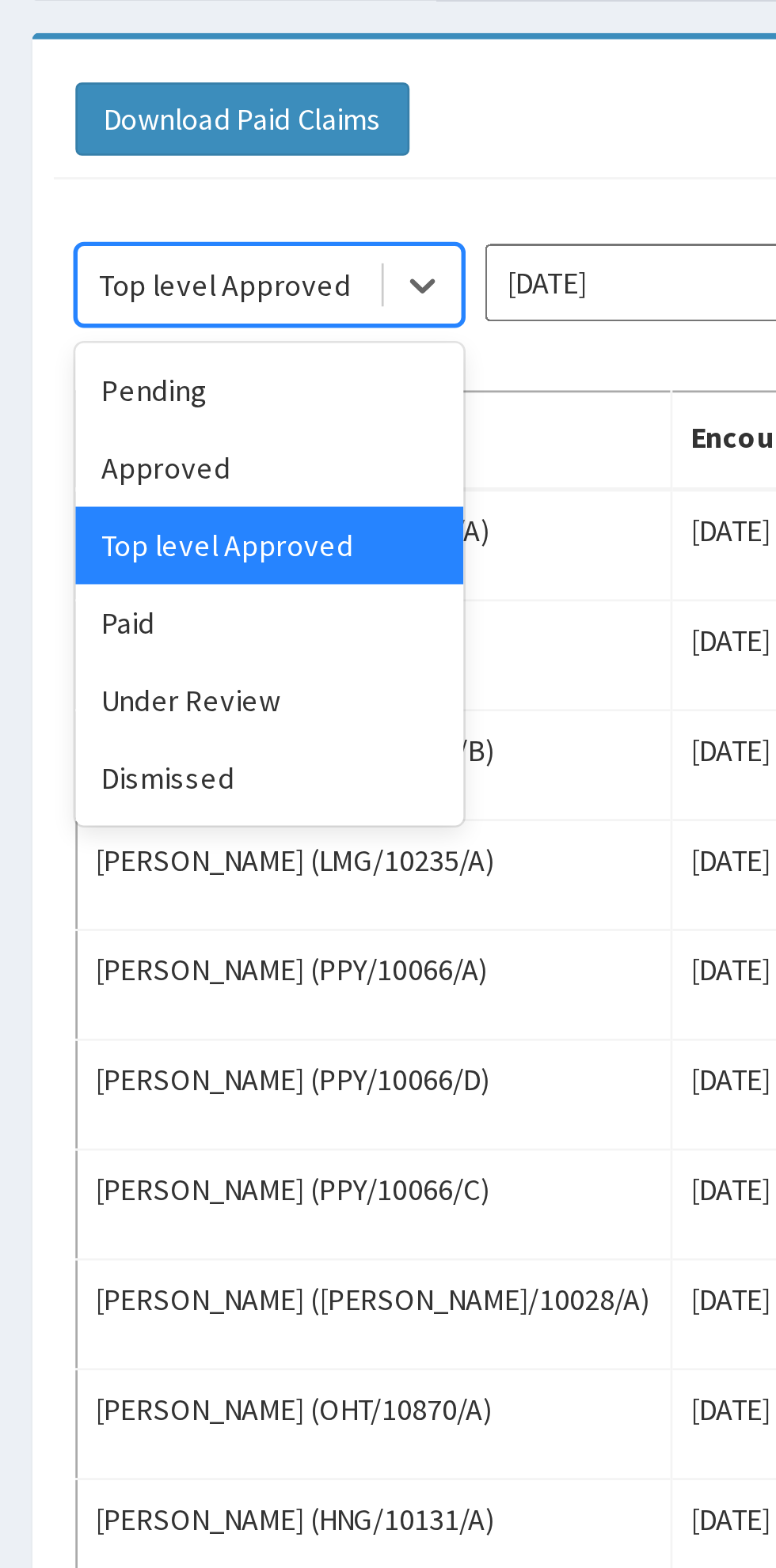
click at [52, 357] on div "Under Review" at bounding box center [99, 358] width 142 height 29
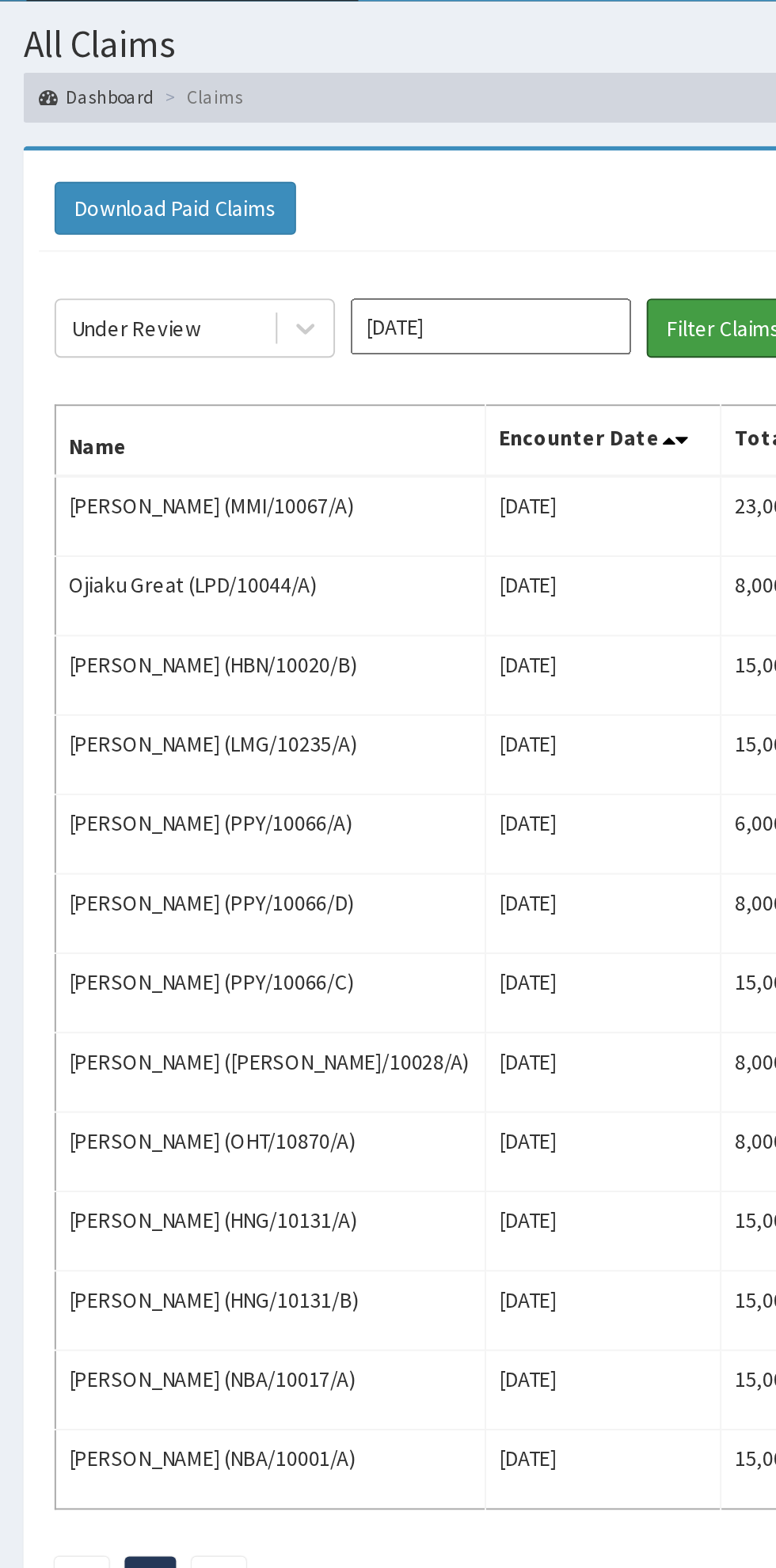
click at [344, 199] on button "Filter Claims" at bounding box center [368, 206] width 78 height 30
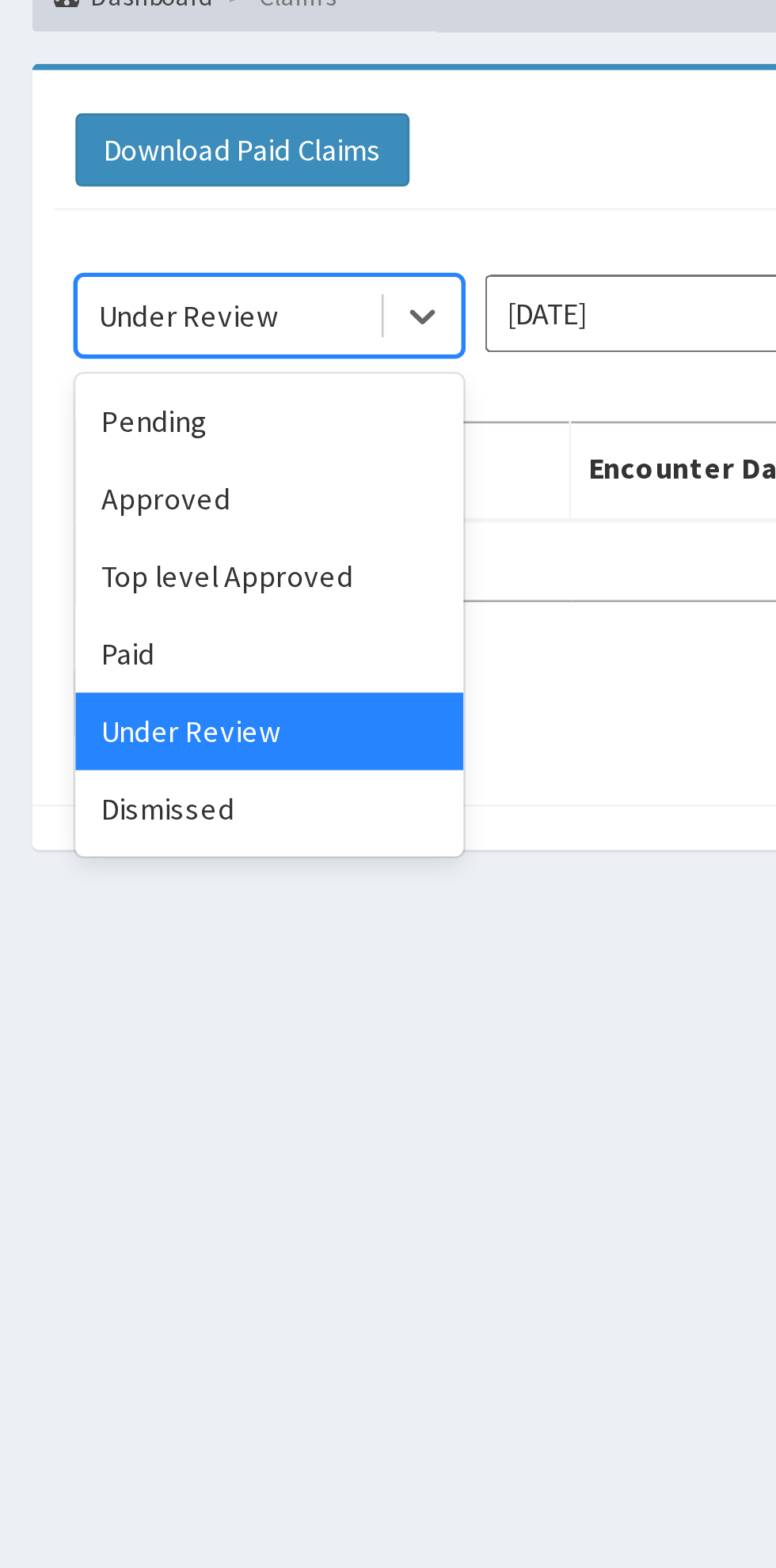
click at [61, 305] on div "Top level Approved" at bounding box center [99, 301] width 142 height 29
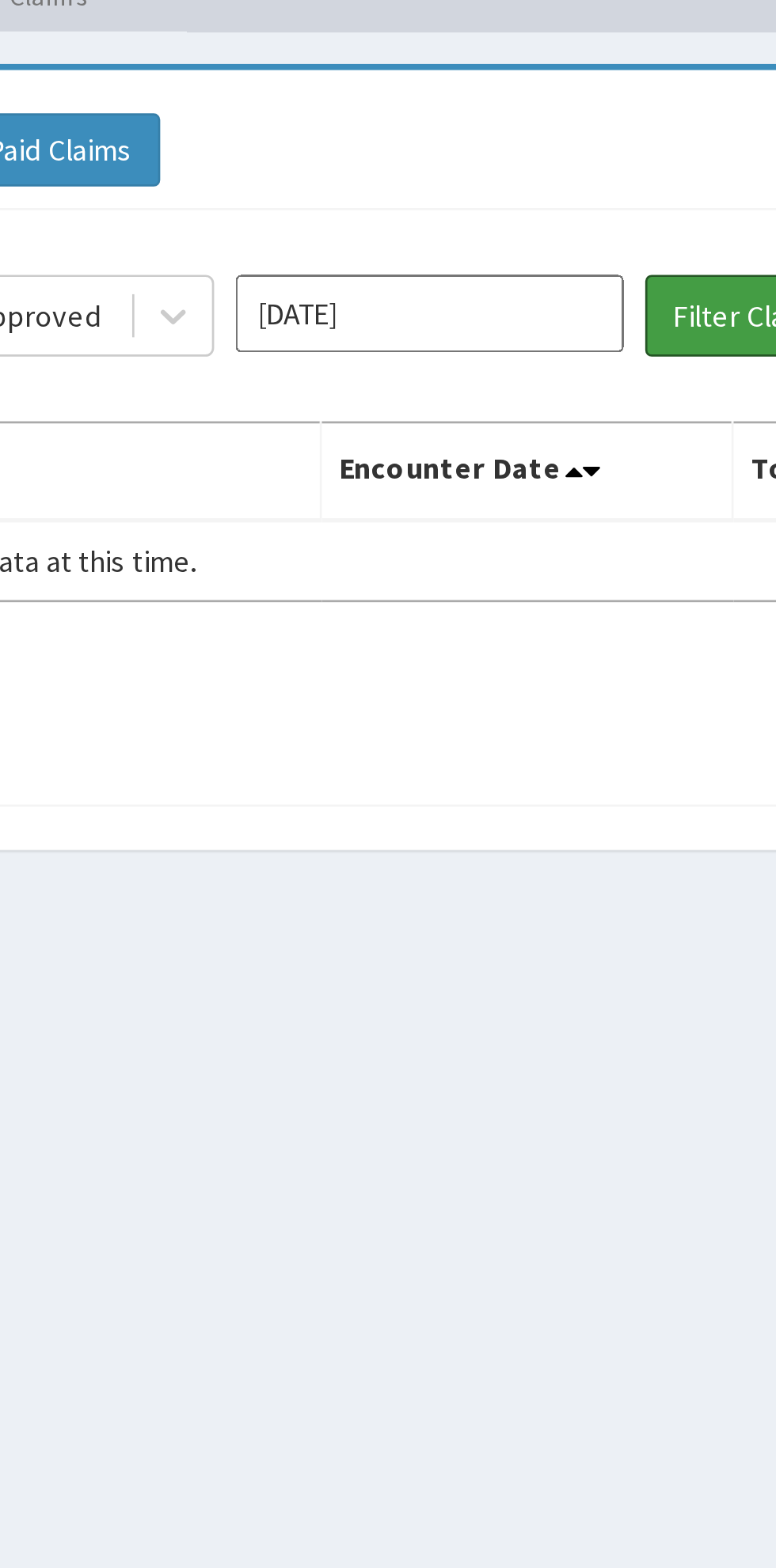
click at [347, 199] on button "Filter Claims" at bounding box center [368, 206] width 78 height 30
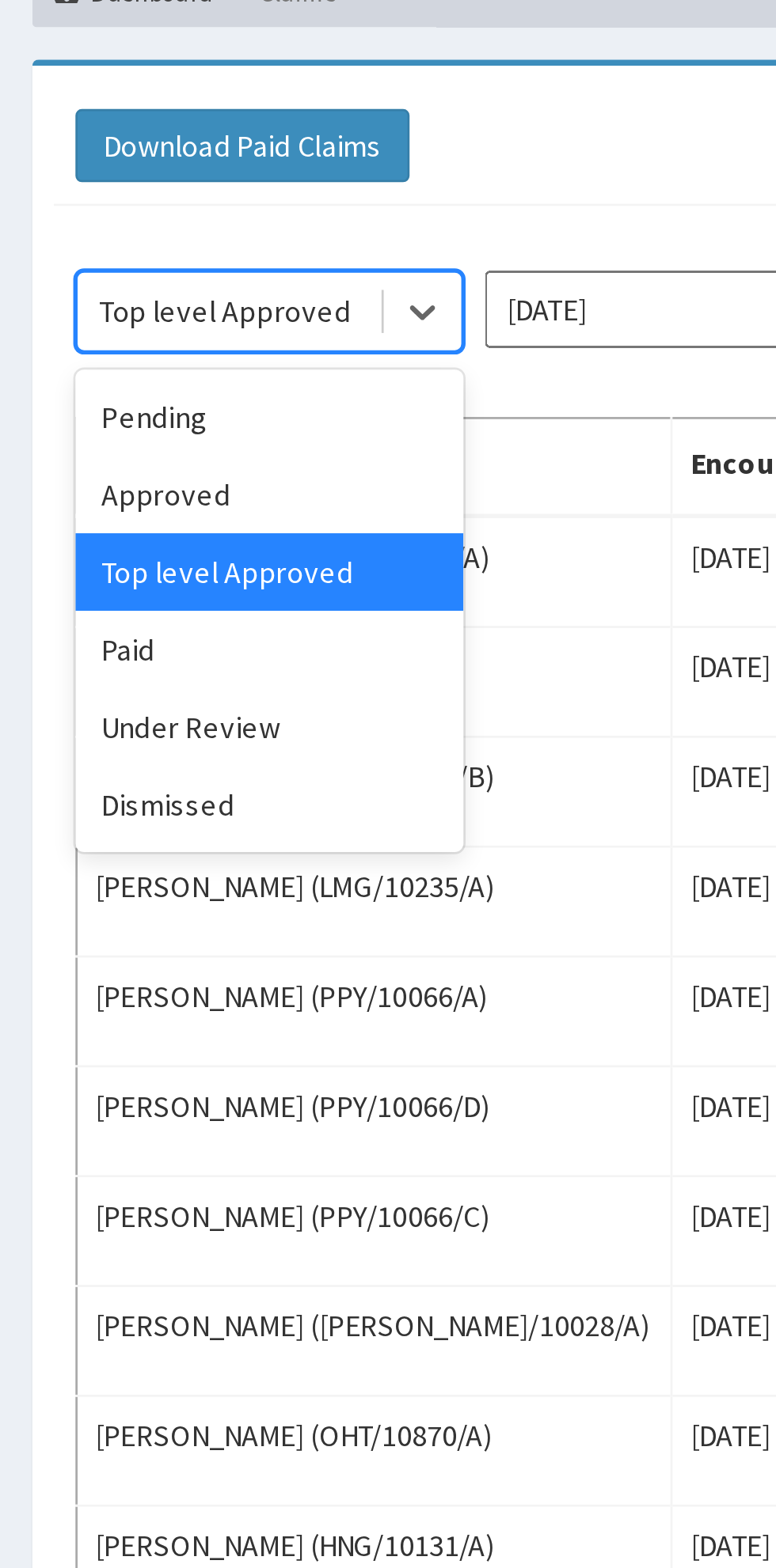
click at [61, 361] on div "Under Review" at bounding box center [99, 358] width 142 height 29
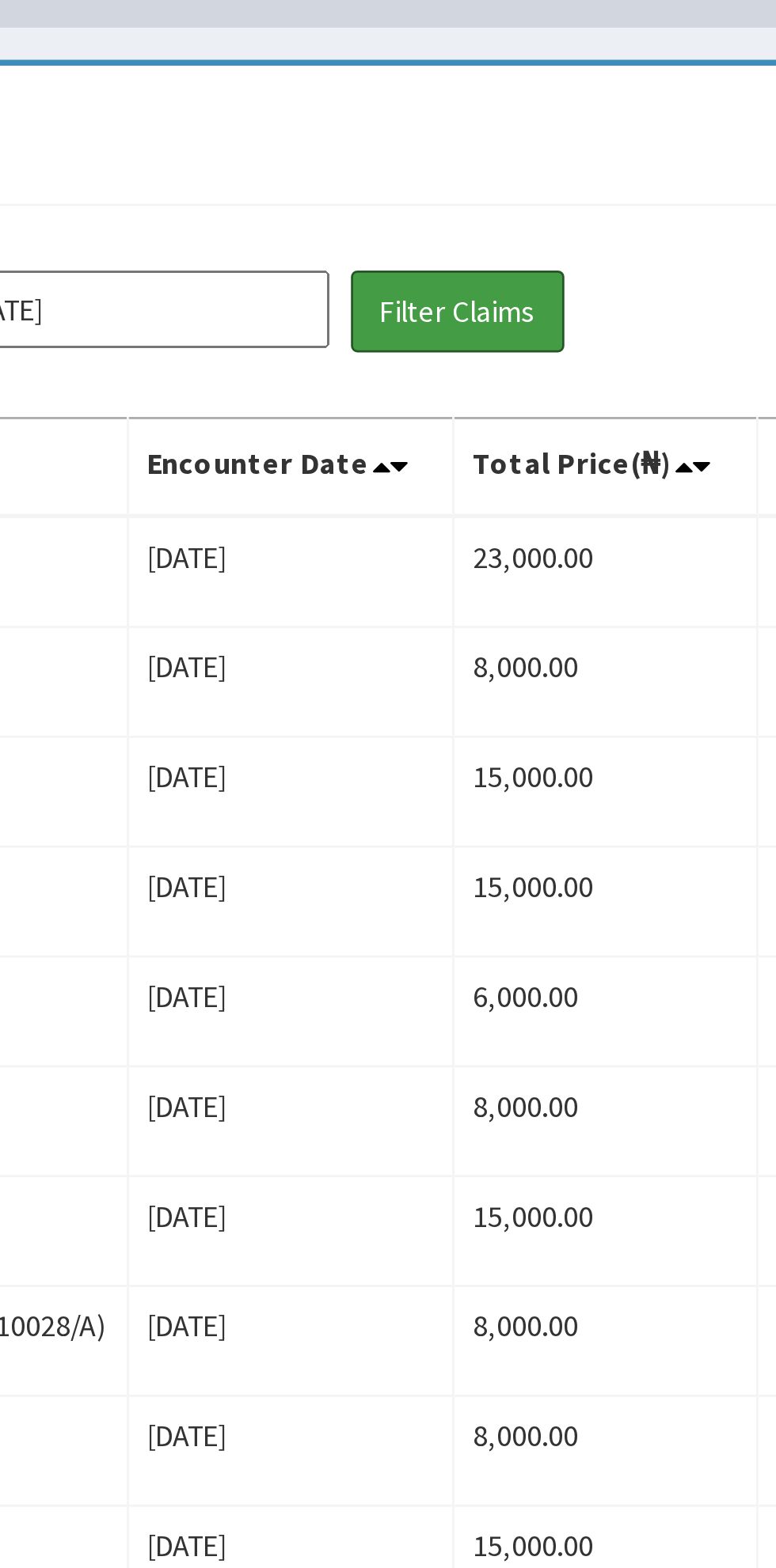
click at [358, 206] on button "Filter Claims" at bounding box center [368, 206] width 78 height 30
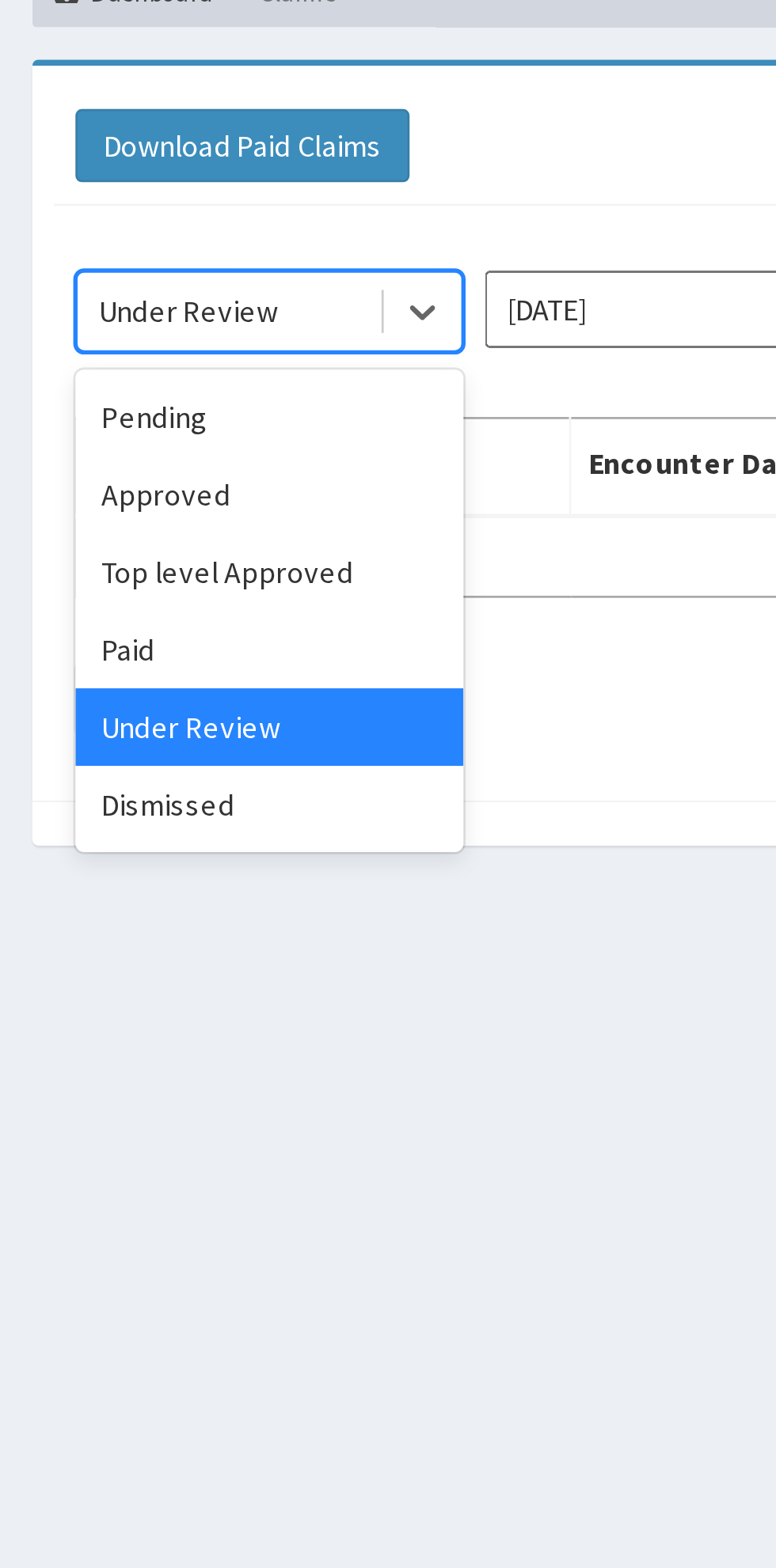
click at [50, 274] on div "Approved" at bounding box center [99, 272] width 142 height 29
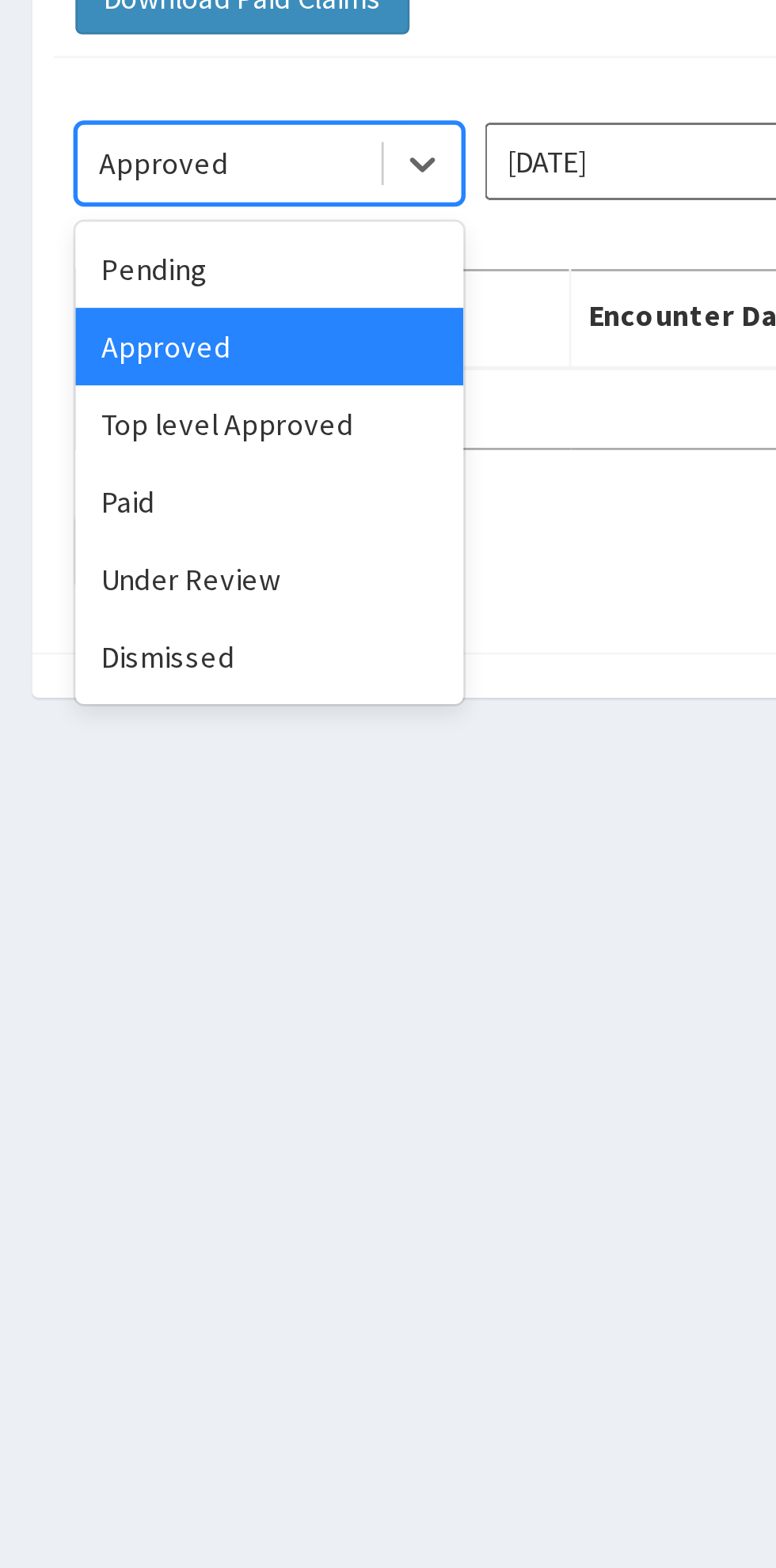
click at [55, 302] on div "Top level Approved" at bounding box center [99, 301] width 142 height 29
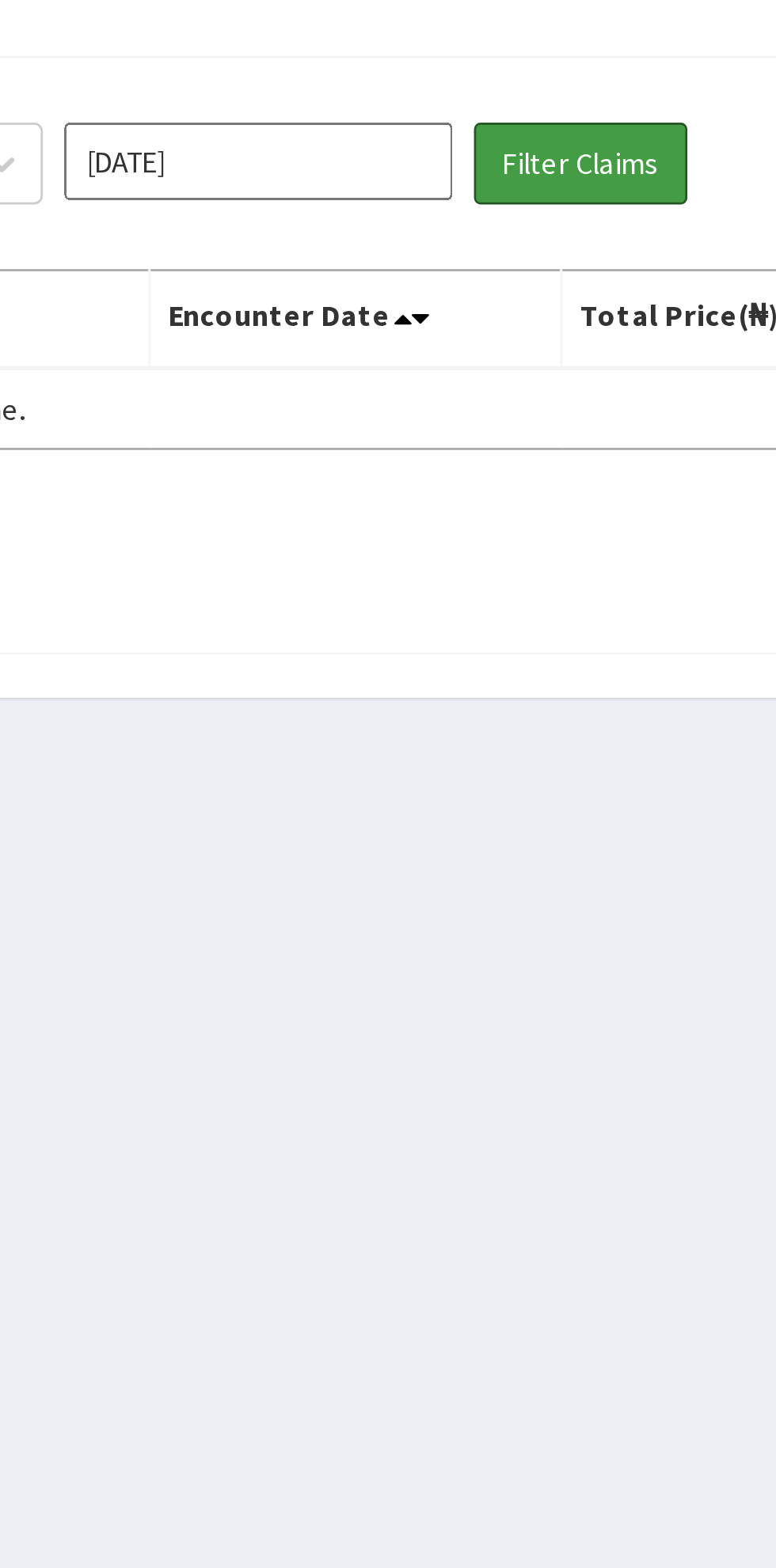
click at [407, 220] on button "Filter Claims" at bounding box center [368, 206] width 78 height 30
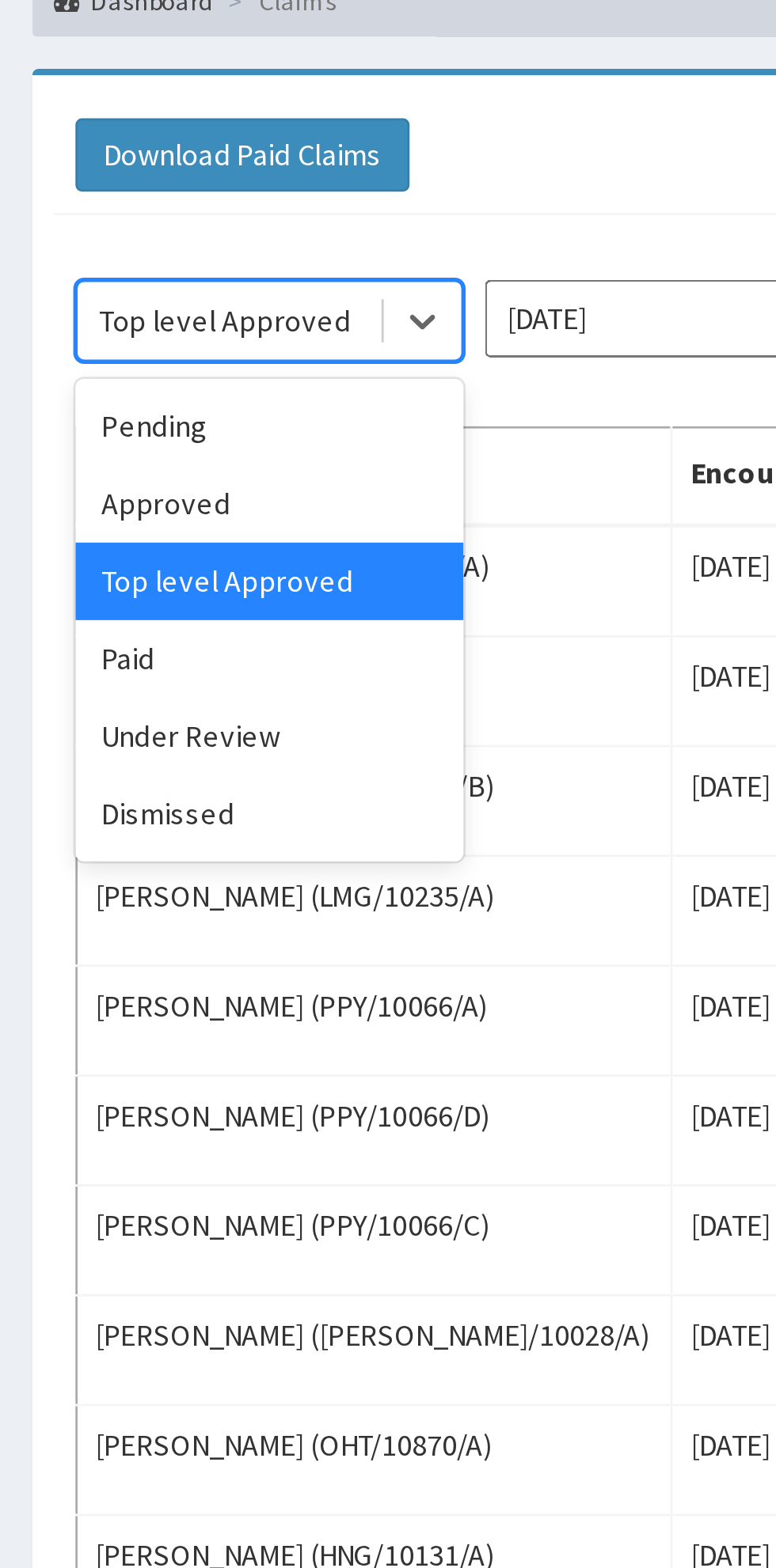
click at [59, 358] on div "Under Review" at bounding box center [99, 358] width 142 height 29
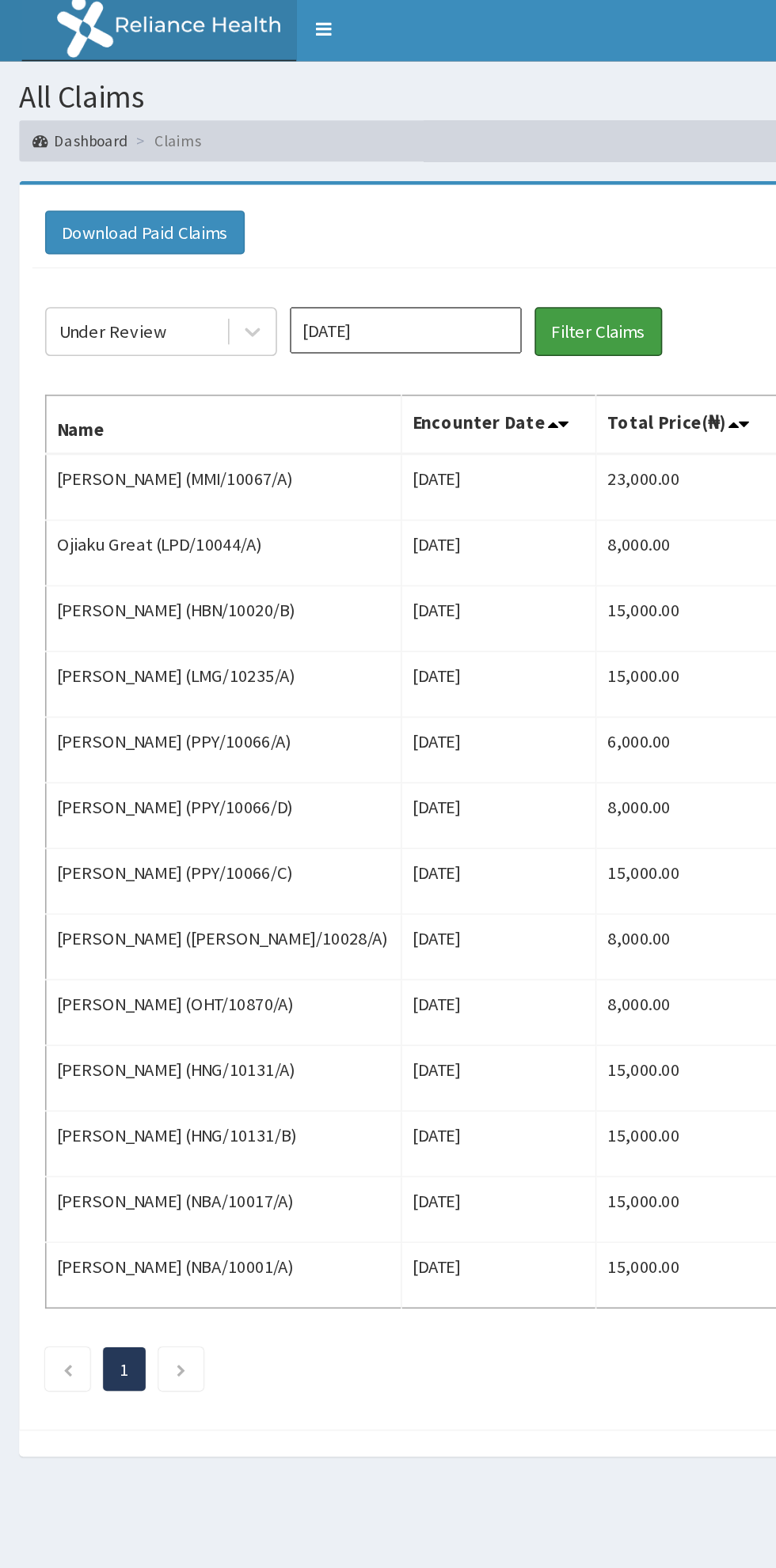
click at [368, 210] on button "Filter Claims" at bounding box center [368, 206] width 78 height 30
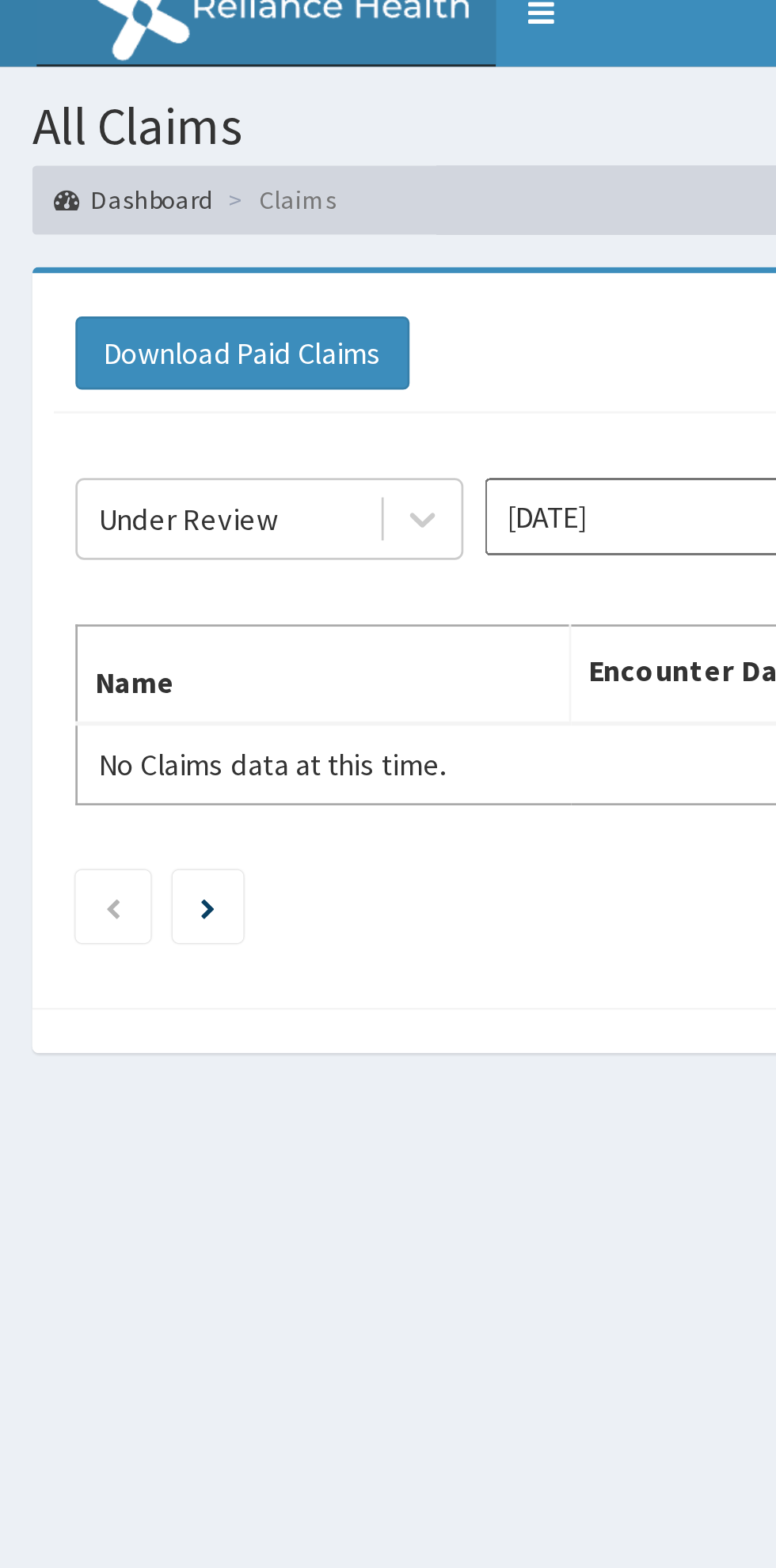
click at [35, 175] on div "Under Review [DATE] Filter Claims Search Name Encounter Date Total Price(₦) Dat…" at bounding box center [387, 272] width 736 height 210
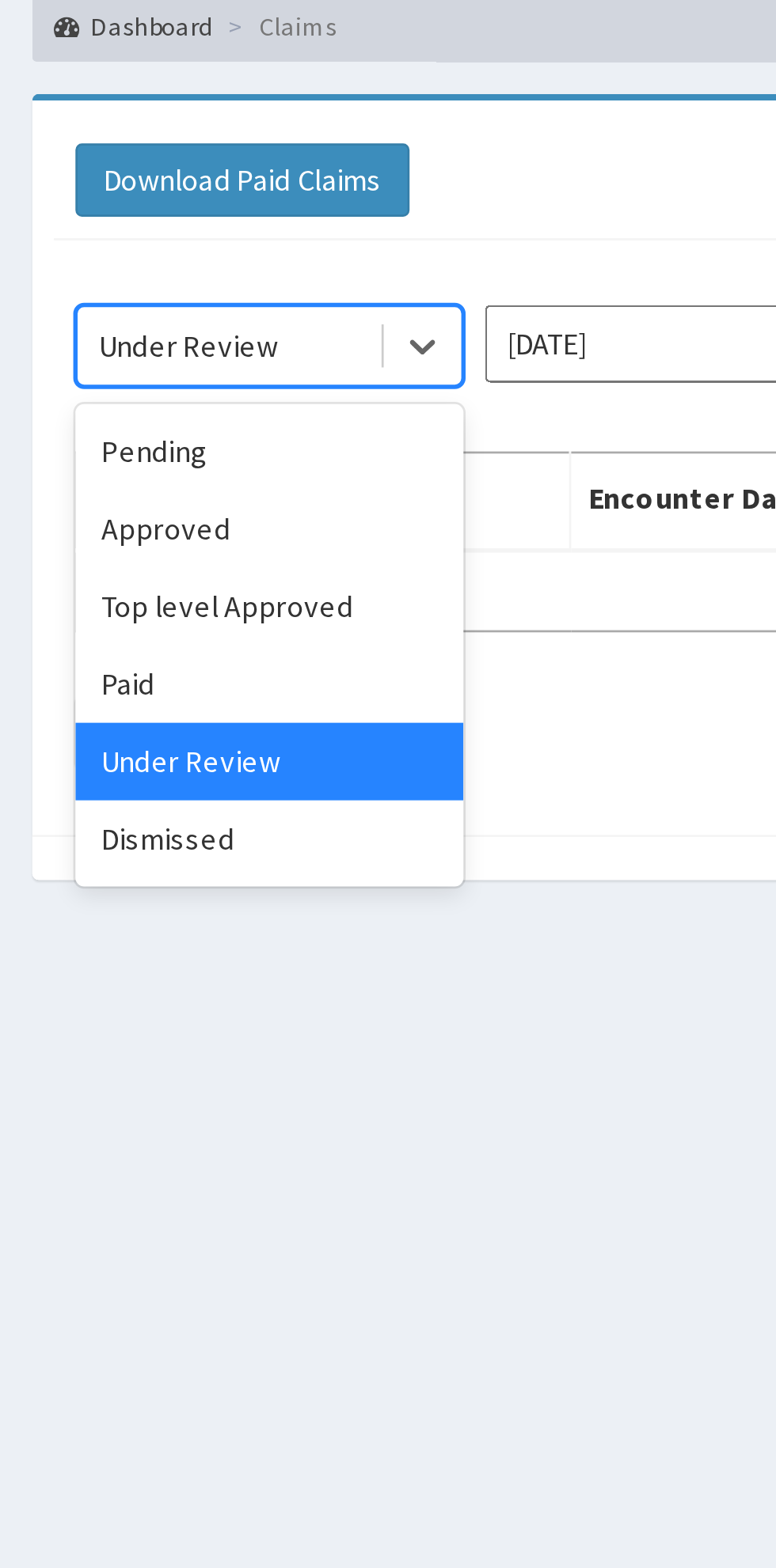
click at [56, 300] on div "Top level Approved" at bounding box center [99, 301] width 142 height 29
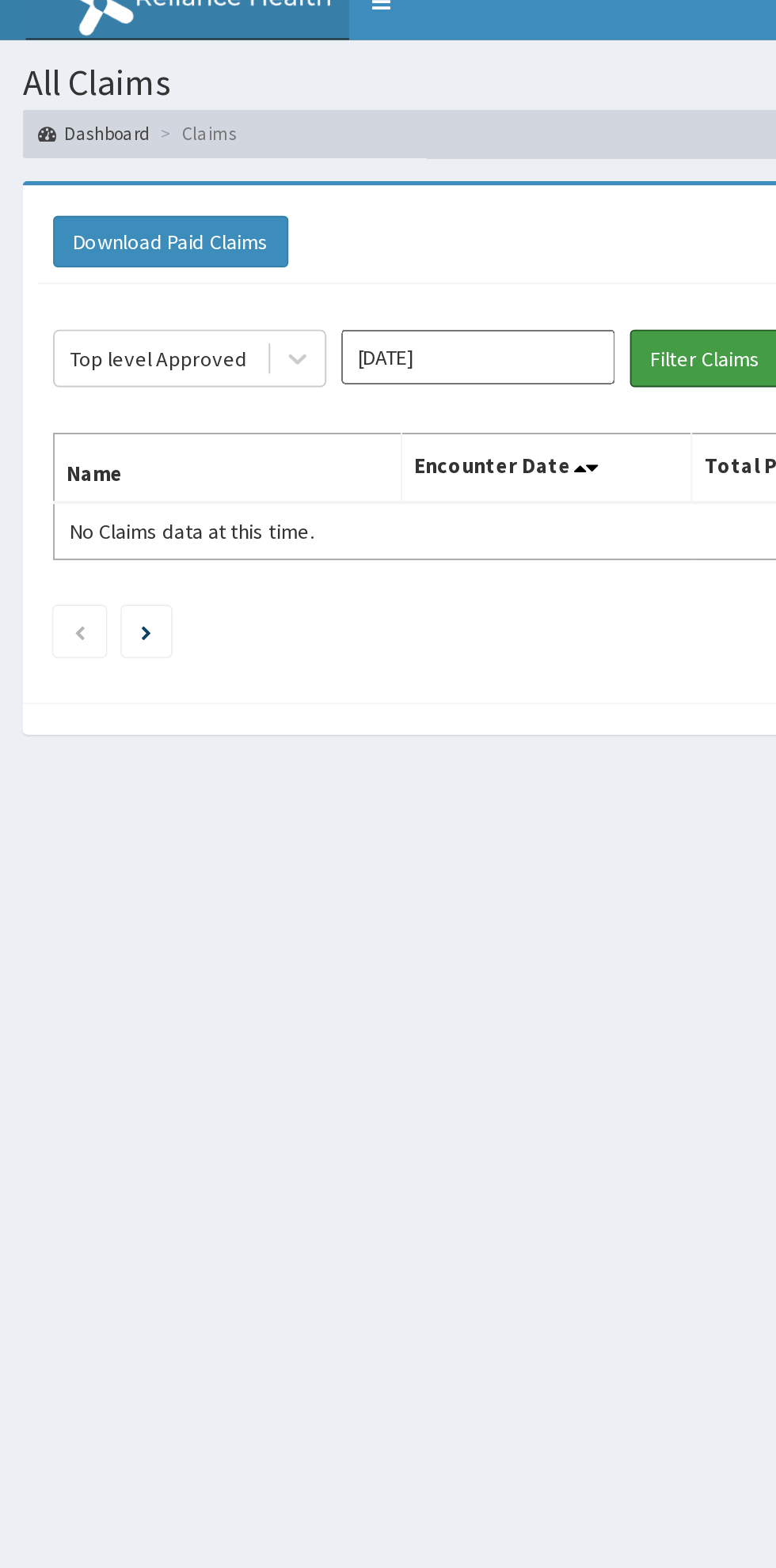
click at [374, 208] on button "Filter Claims" at bounding box center [368, 206] width 78 height 30
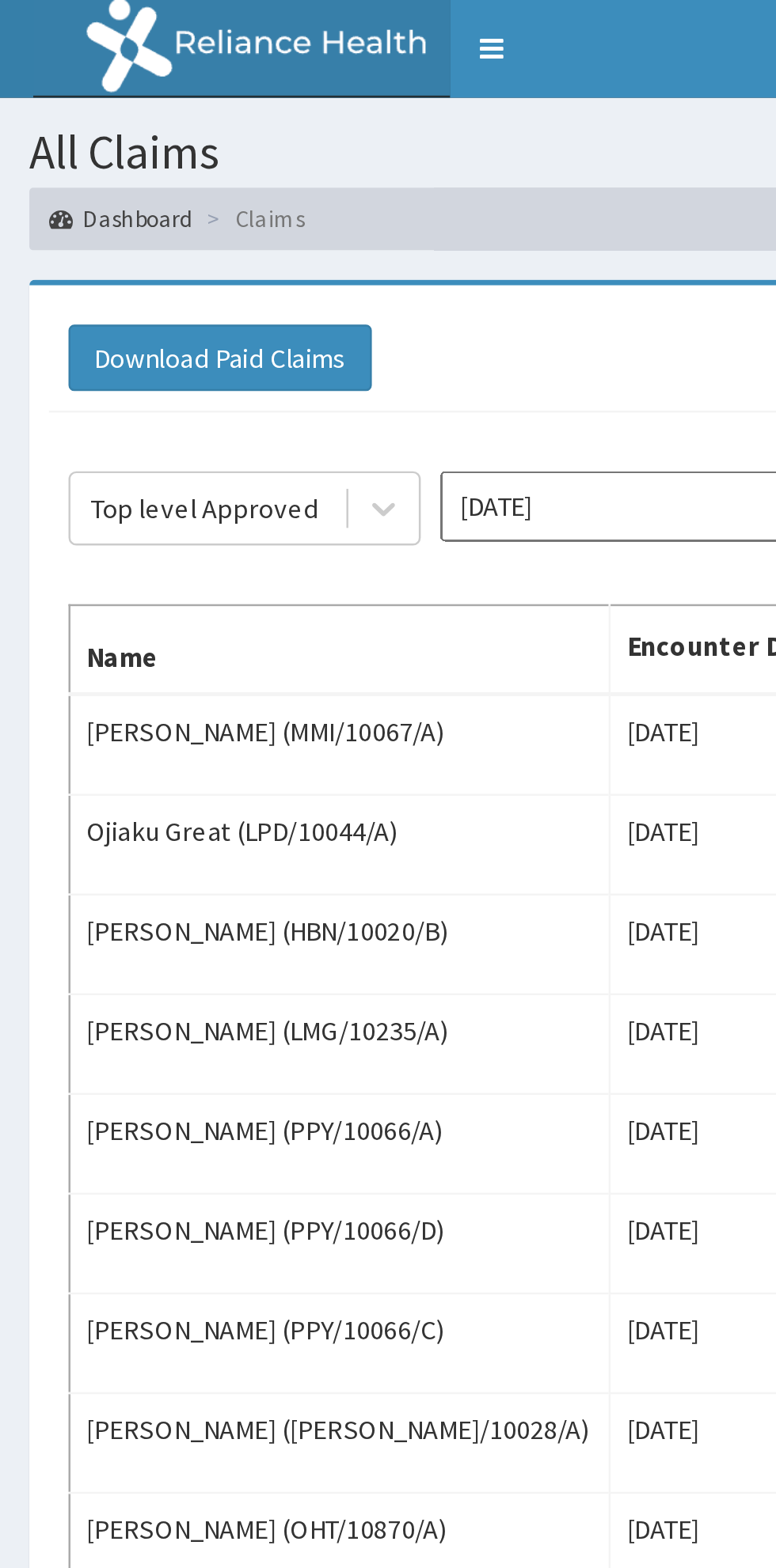
click at [194, 17] on link "Toggle navigation" at bounding box center [199, 20] width 33 height 40
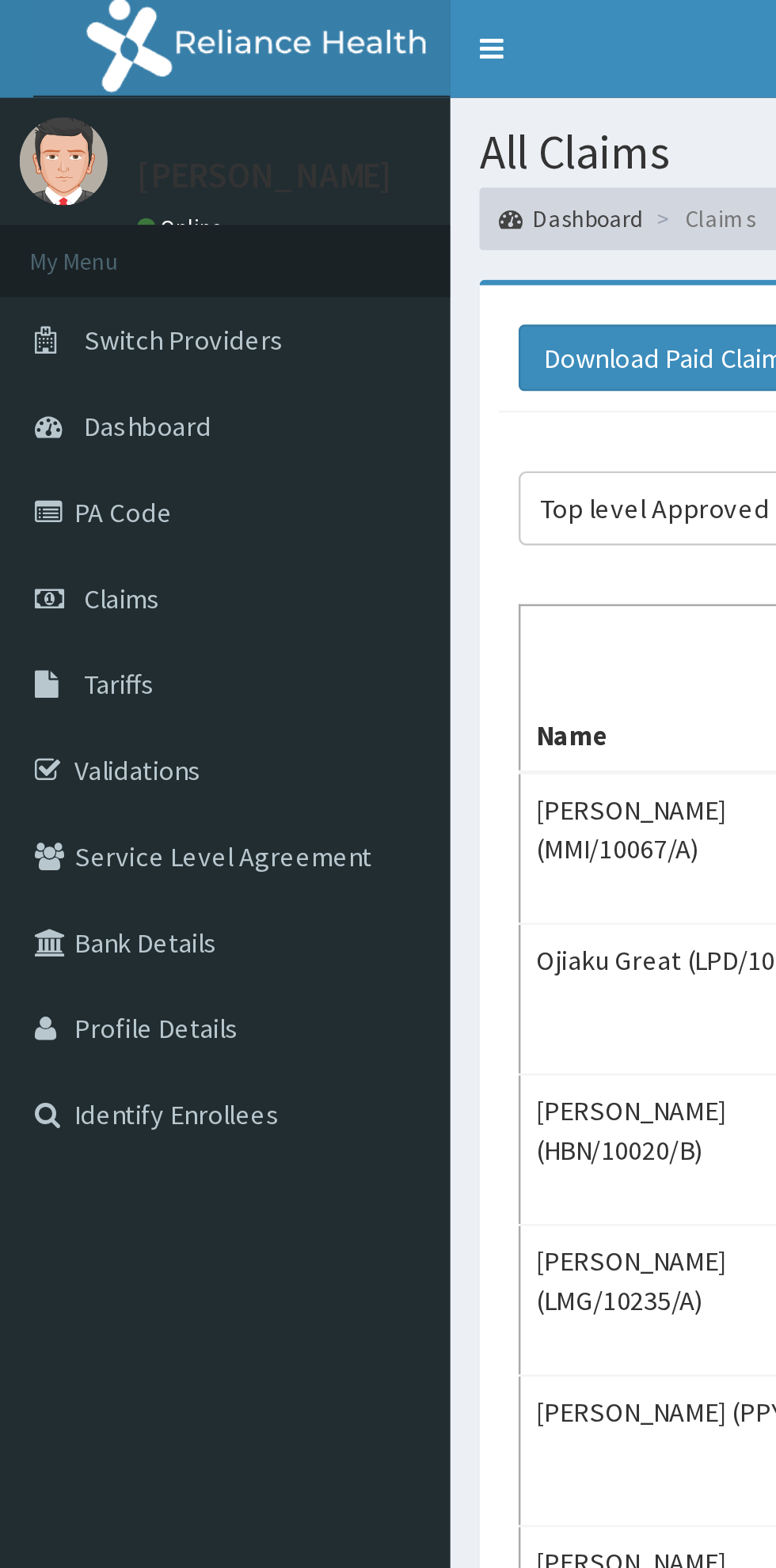
click at [195, 19] on link "Toggle navigation" at bounding box center [199, 20] width 33 height 40
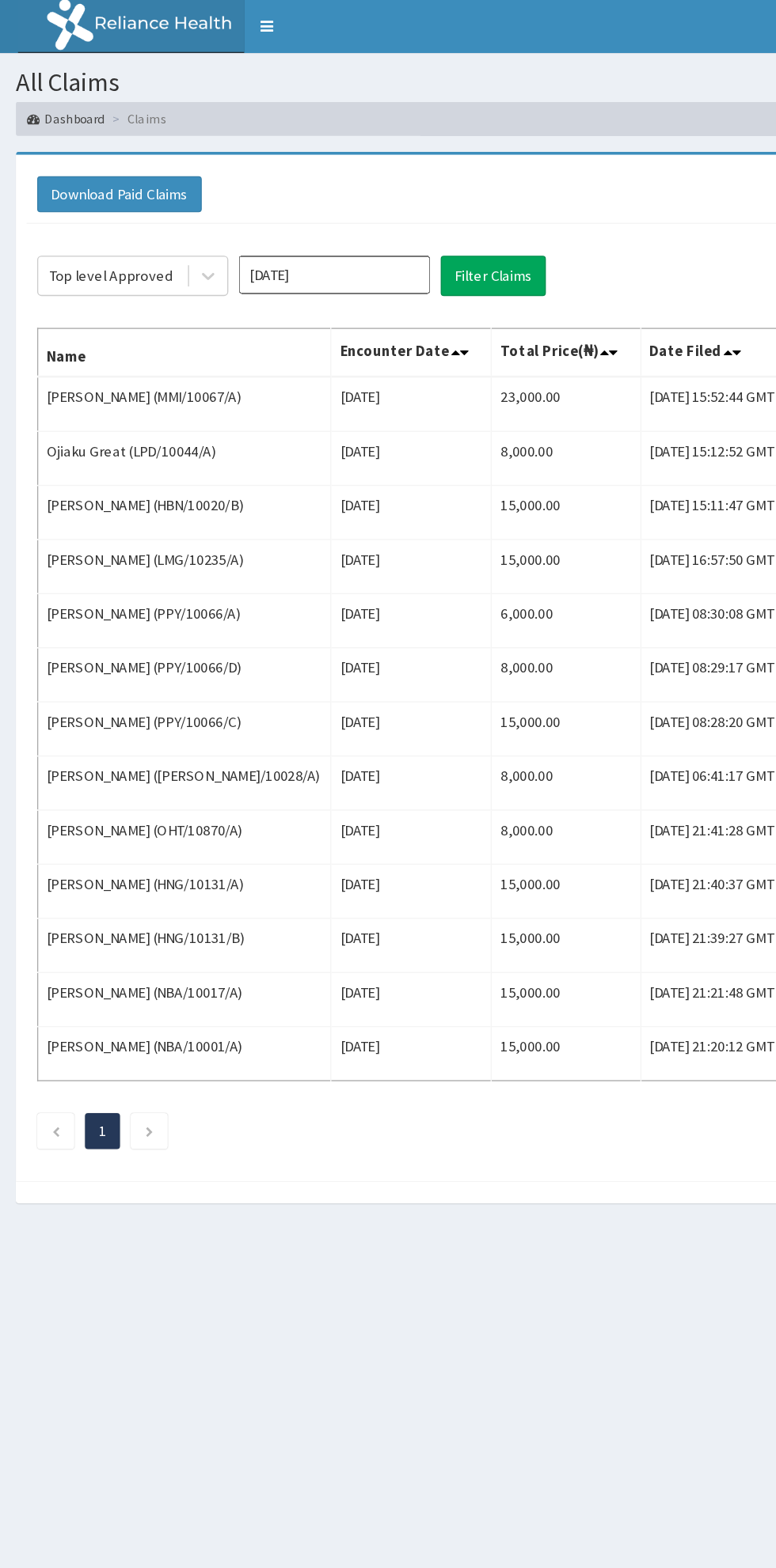
click at [215, 35] on link "Toggle navigation" at bounding box center [199, 20] width 33 height 40
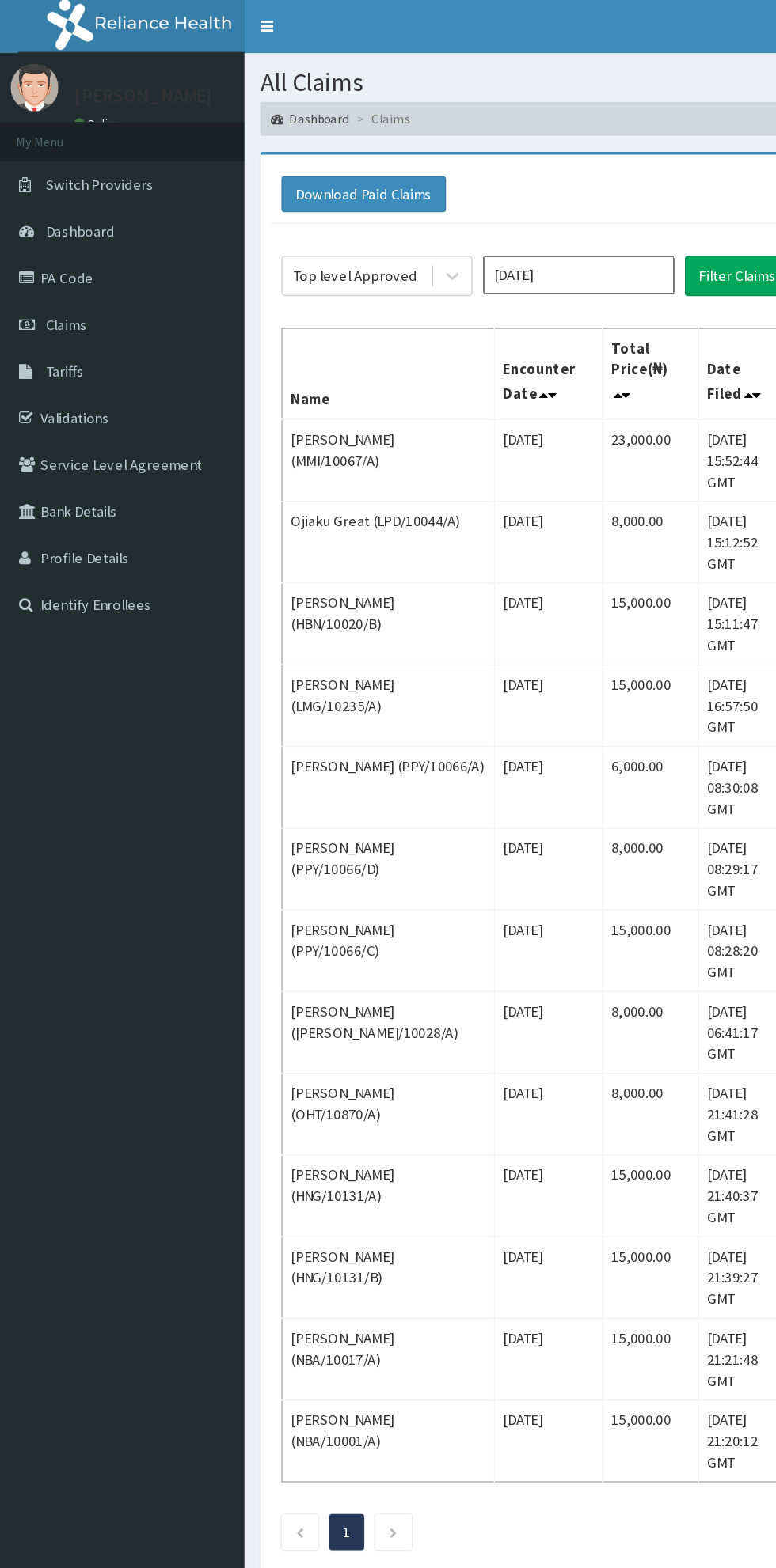
click at [215, 29] on link "Toggle navigation" at bounding box center [199, 20] width 33 height 40
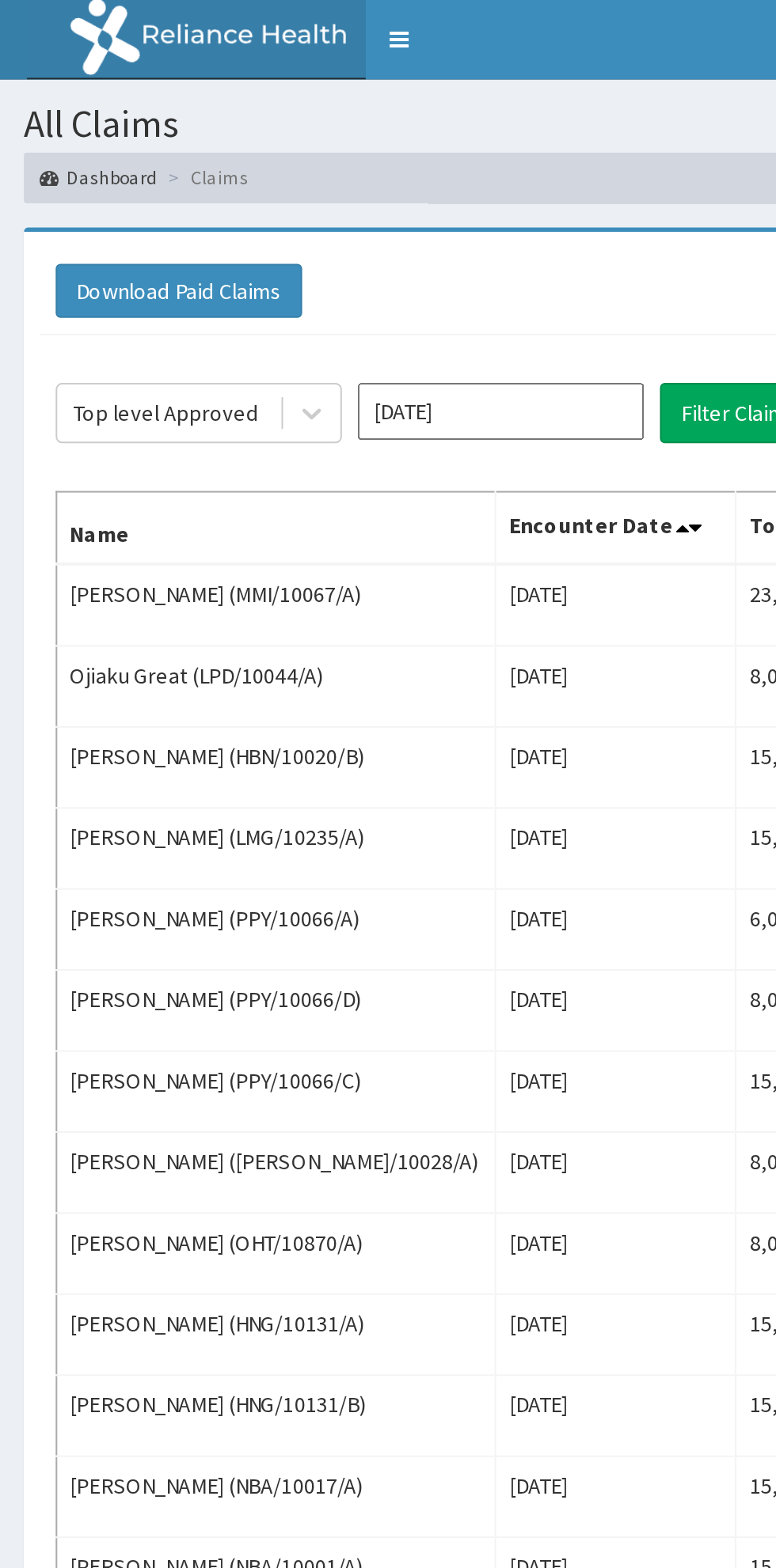
click at [29, 516] on td "[PERSON_NAME] (PPY/10066/D)" at bounding box center [138, 502] width 219 height 40
click at [29, 533] on td "[PERSON_NAME] (PPY/10066/C)" at bounding box center [138, 542] width 219 height 40
click at [204, 149] on div "Download Paid Claims Add Claim" at bounding box center [388, 144] width 720 height 27
